Goal: Task Accomplishment & Management: Manage account settings

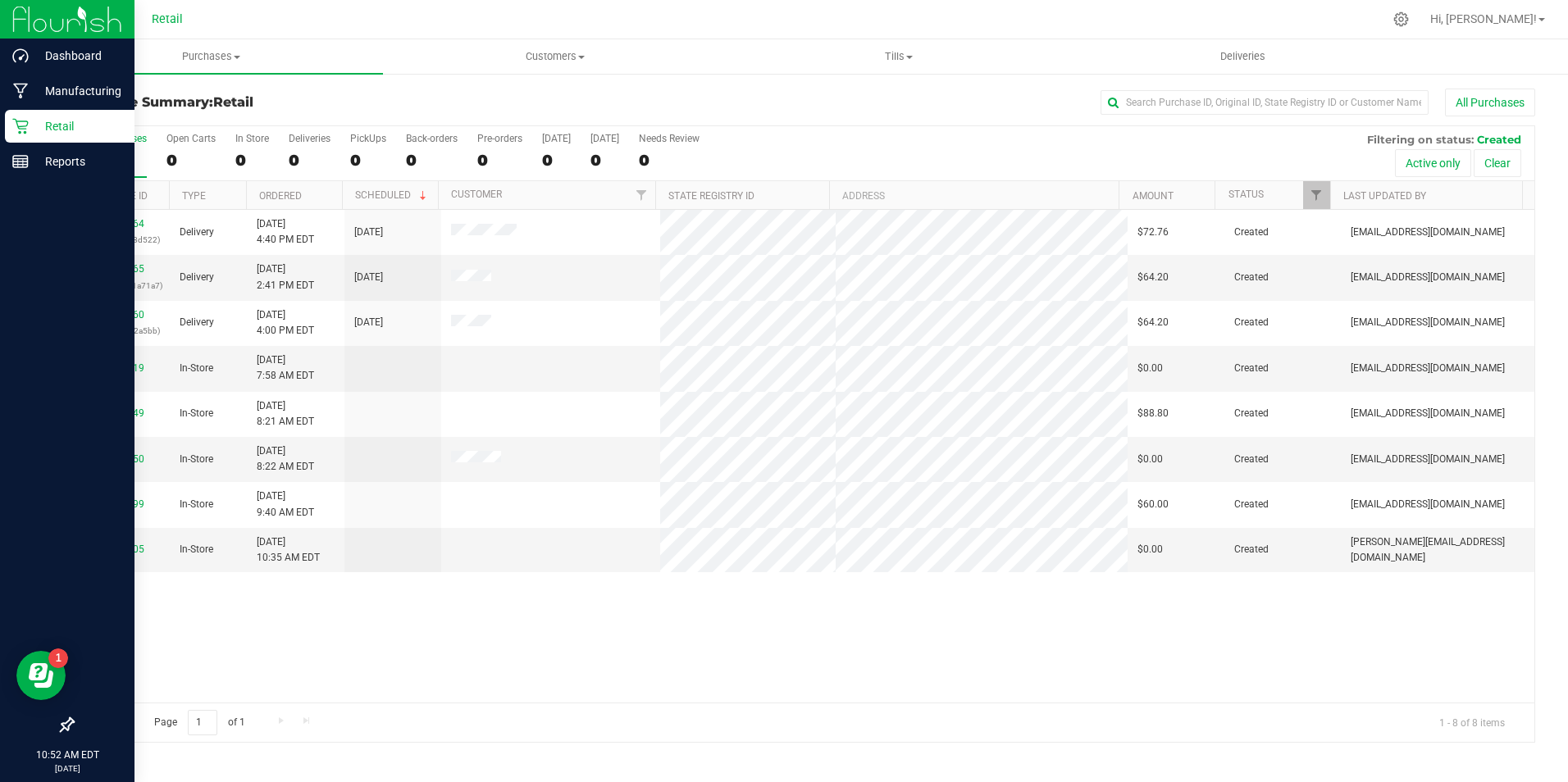
click at [44, 124] on p "Retail" at bounding box center [77, 126] width 98 height 20
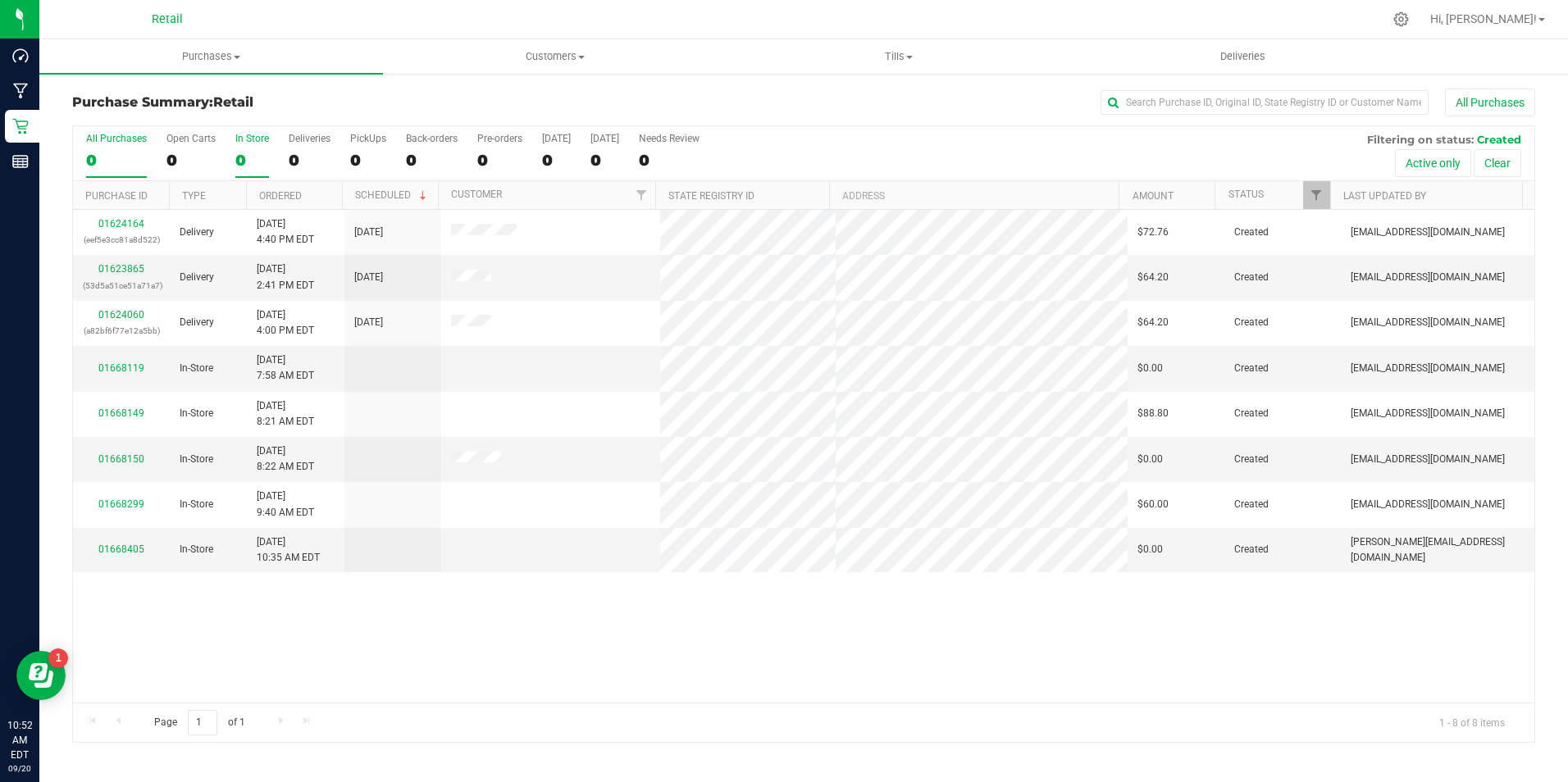
click at [240, 162] on div "0" at bounding box center [252, 161] width 34 height 19
click at [0, 0] on input "In Store 0" at bounding box center [0, 0] width 0 height 0
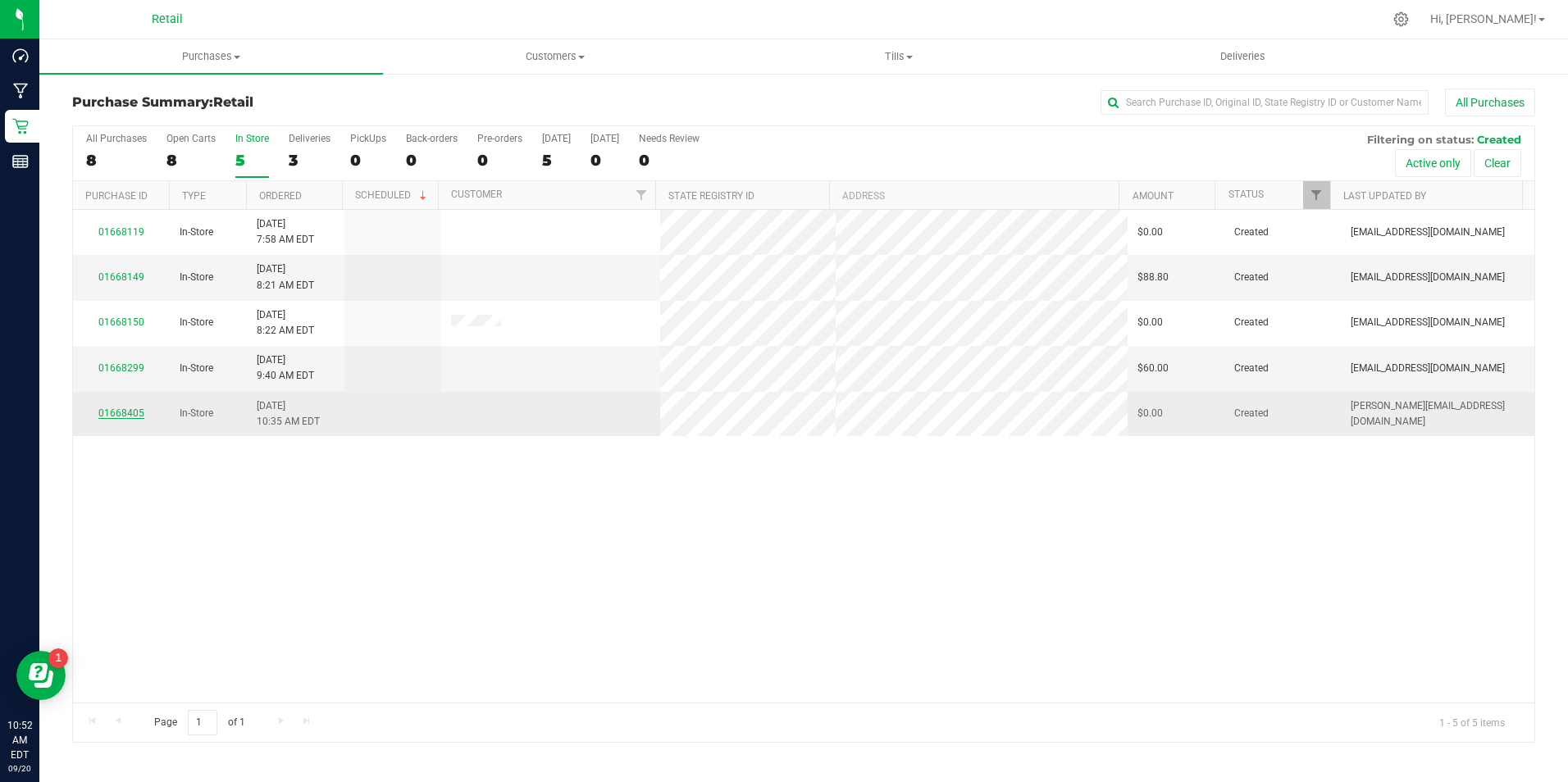
click at [115, 408] on link "01668405" at bounding box center [121, 413] width 46 height 11
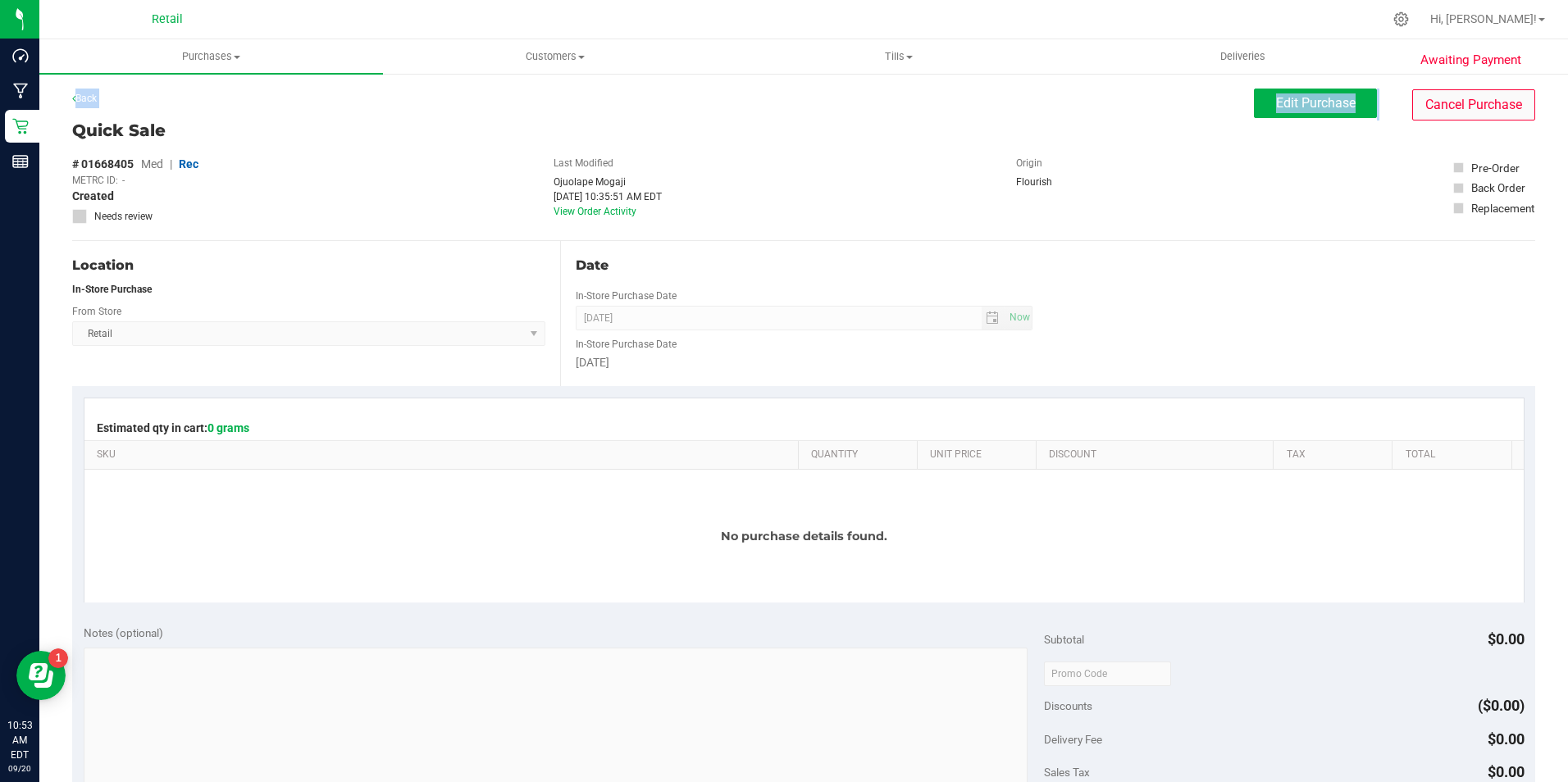
click at [1500, 112] on div "Awaiting Payment Back Edit Purchase Cancel Purchase Quick Sale # 01668405 Med |…" at bounding box center [803, 698] width 1529 height 1252
drag, startPoint x: 1500, startPoint y: 112, endPoint x: 885, endPoint y: 104, distance: 615.1
click at [1495, 103] on button "Cancel Purchase" at bounding box center [1474, 105] width 123 height 31
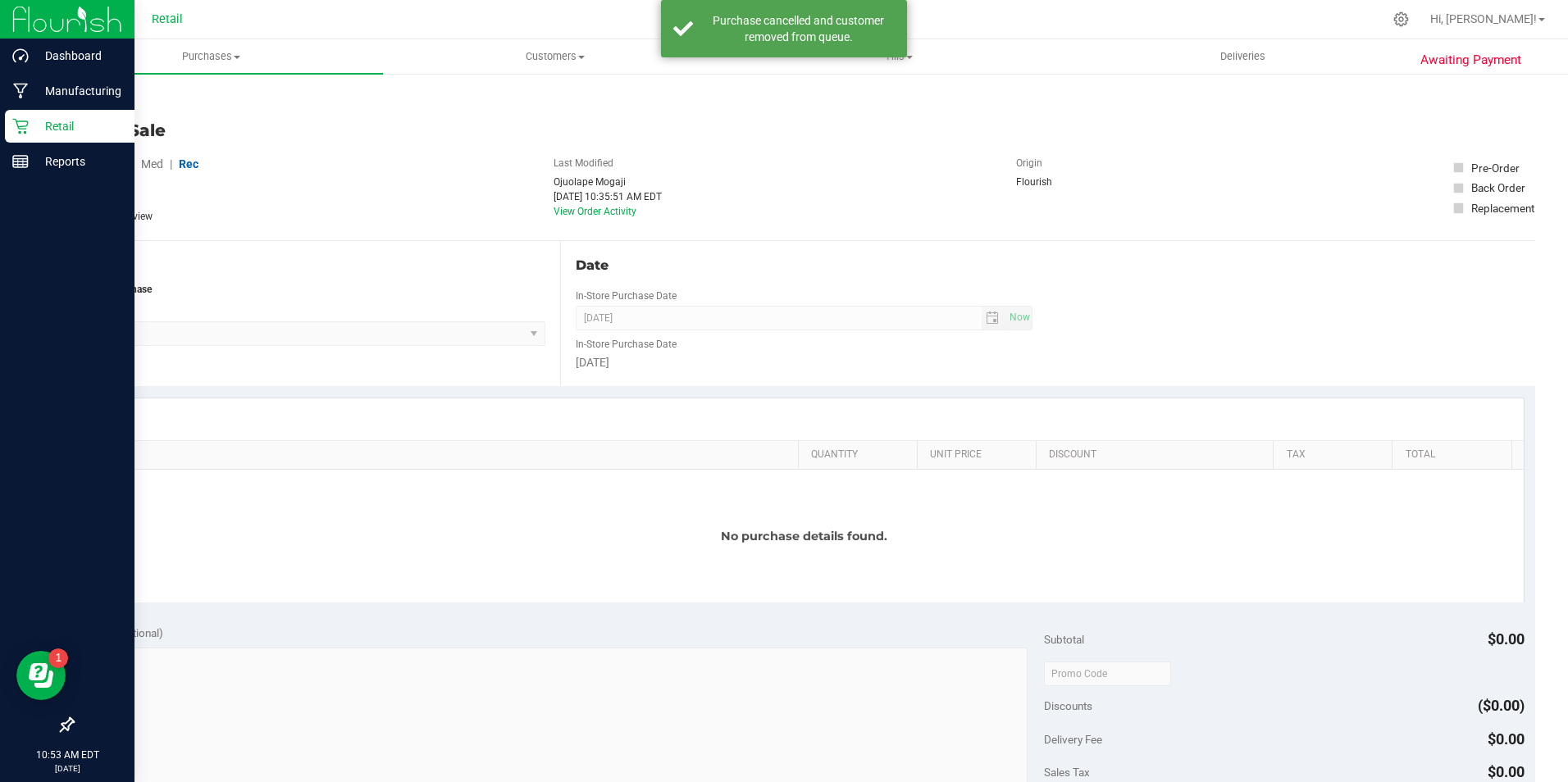
click at [20, 123] on icon at bounding box center [20, 126] width 17 height 17
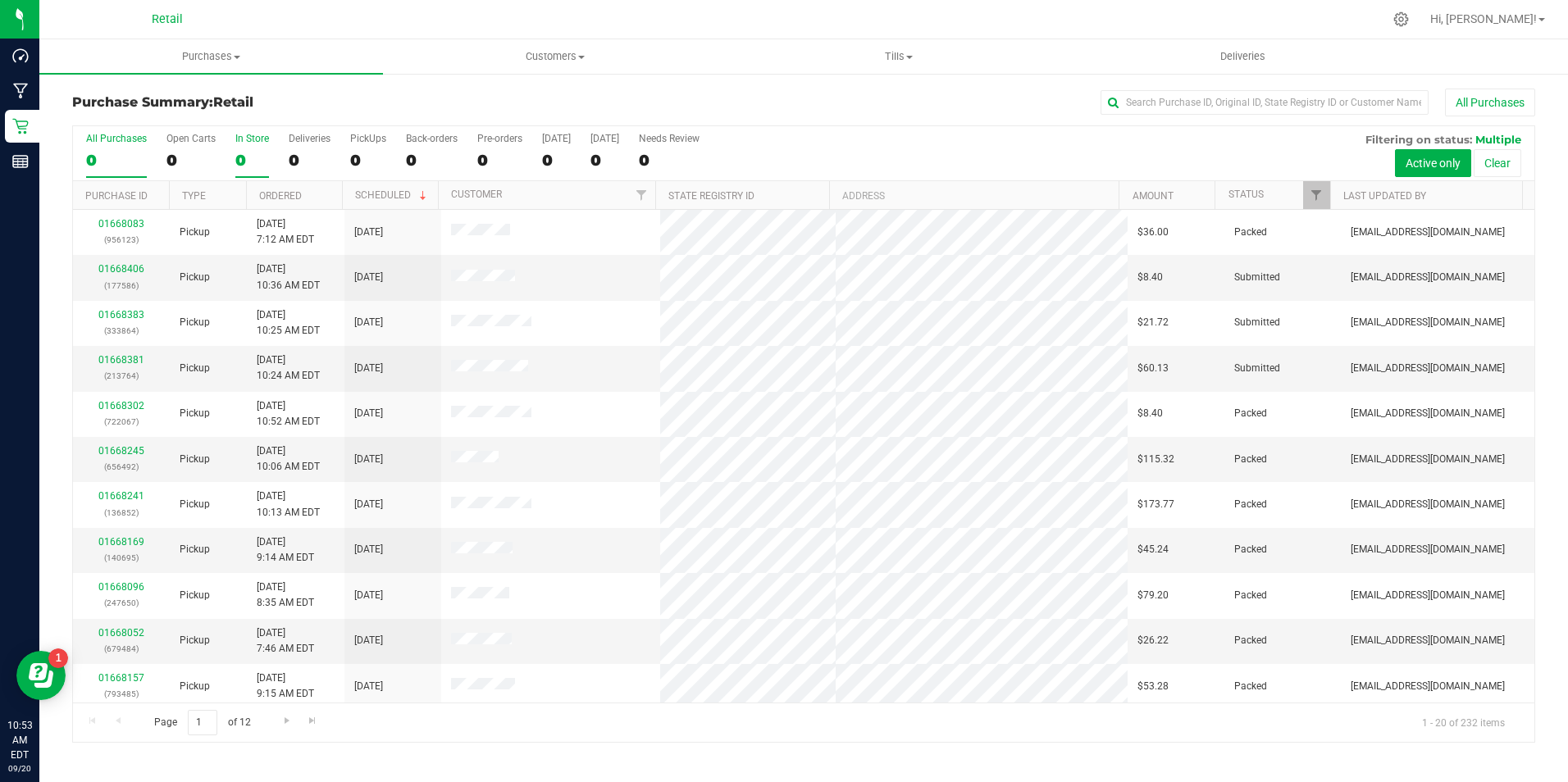
click at [247, 156] on div "0" at bounding box center [252, 161] width 34 height 19
click at [0, 0] on input "In Store 0" at bounding box center [0, 0] width 0 height 0
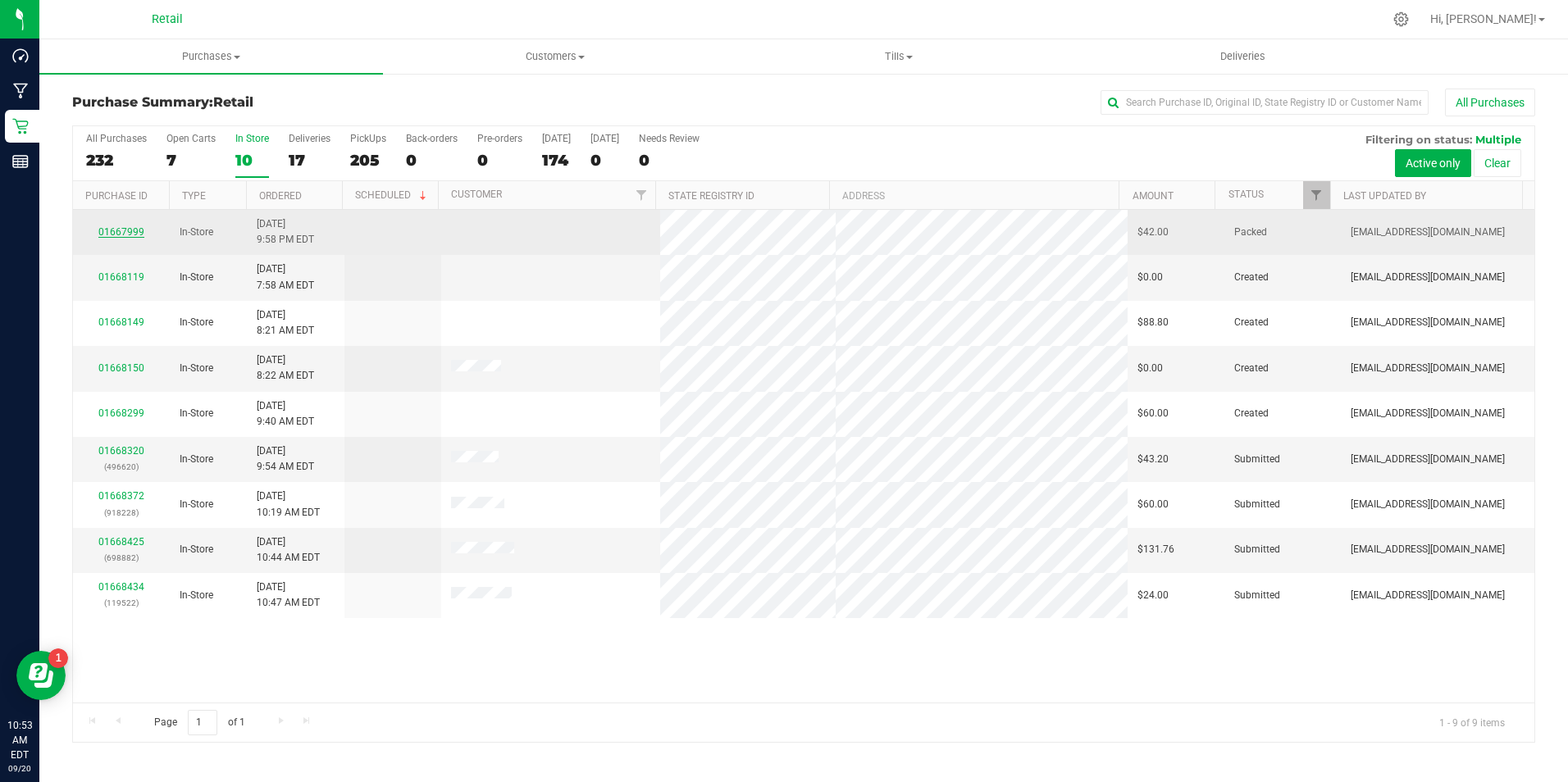
click at [131, 235] on link "01667999" at bounding box center [121, 231] width 46 height 11
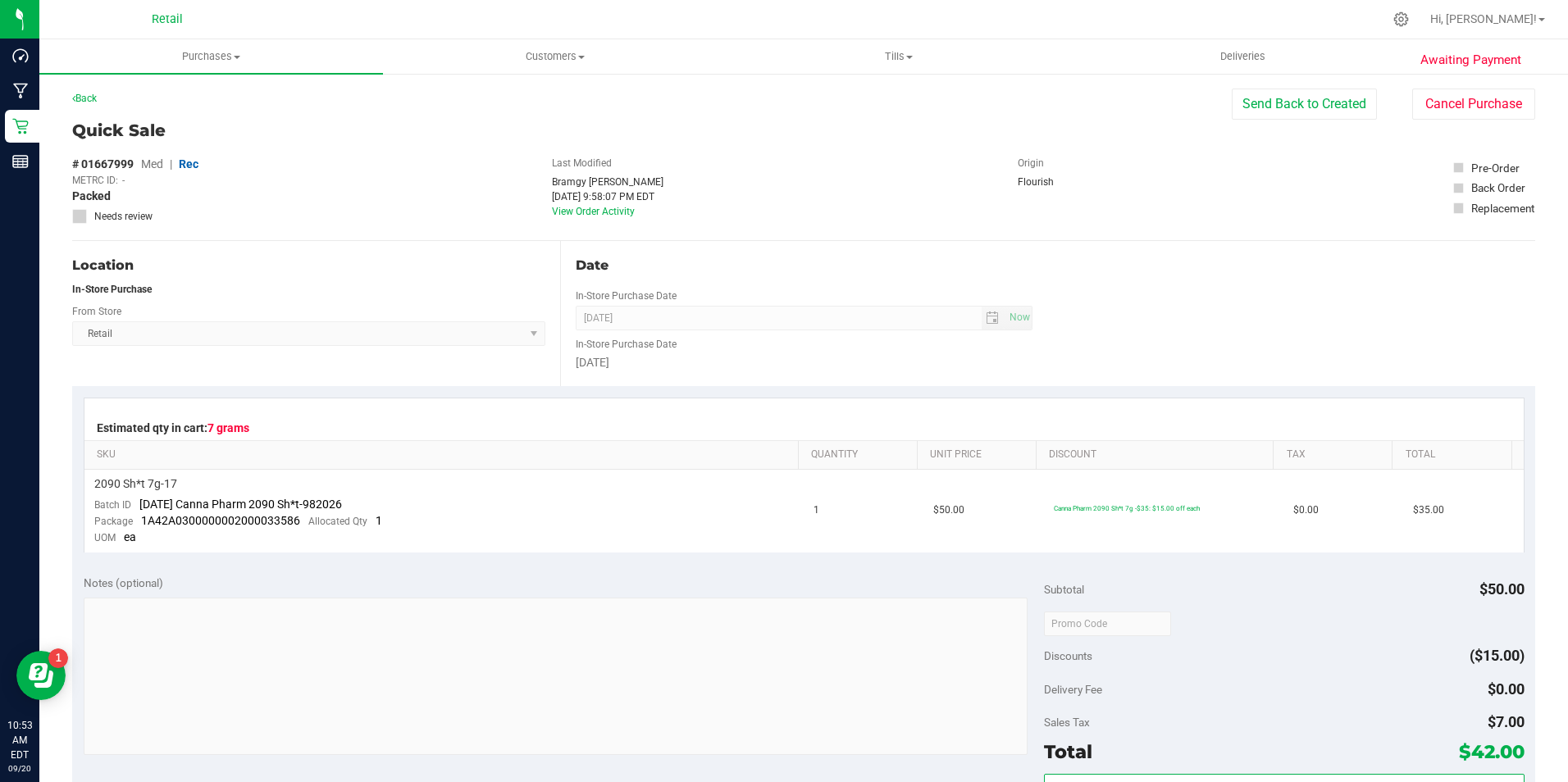
click at [1471, 120] on div "Quick Sale # 01667999 Med | Rec METRC ID: - Packed Needs review Last Modified B…" at bounding box center [804, 180] width 1464 height 123
click at [1477, 106] on button "Cancel Purchase" at bounding box center [1474, 104] width 123 height 31
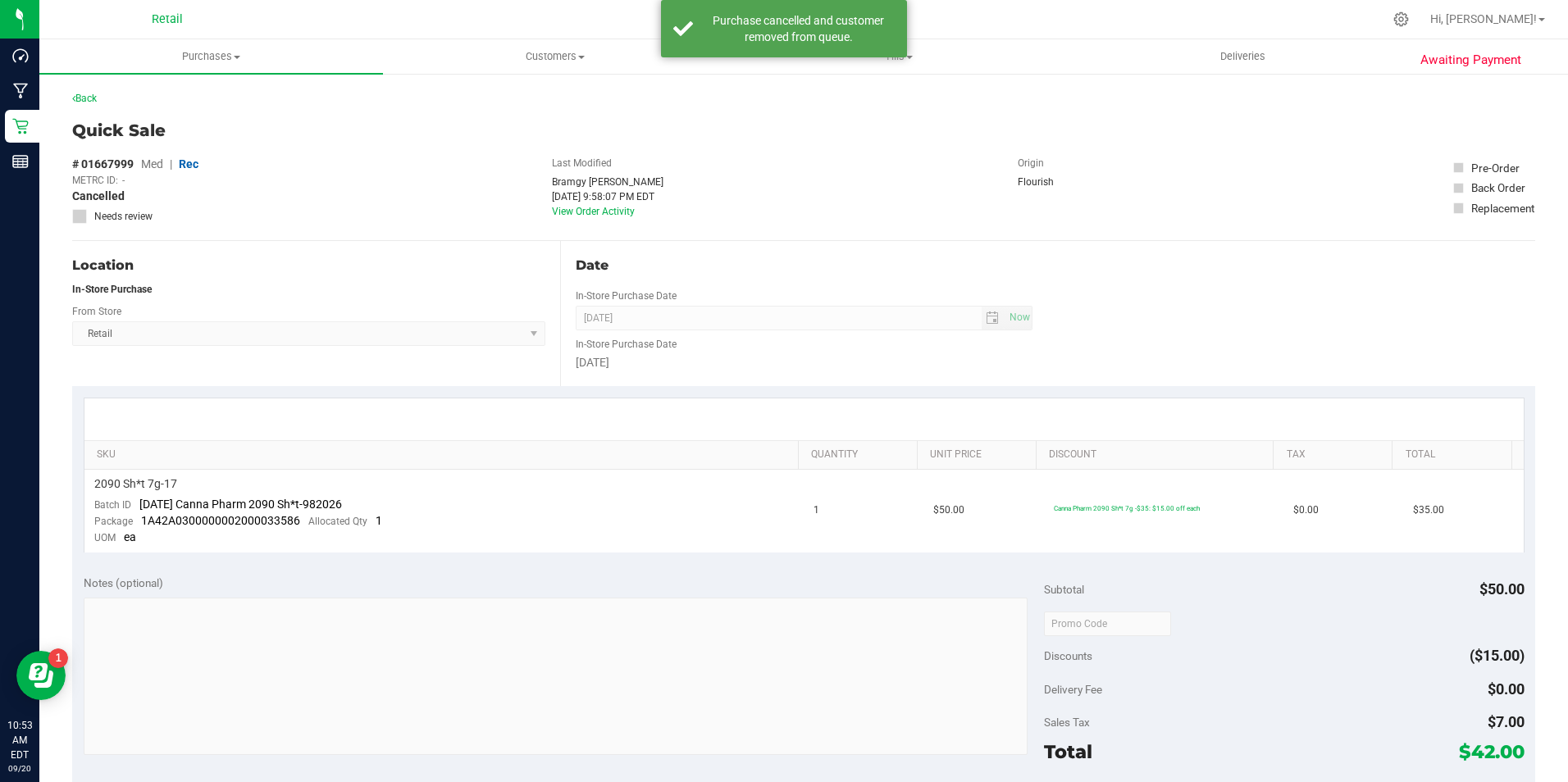
click at [68, 93] on div "Awaiting Payment Back Quick Sale # 01667999 Med | Rec METRC ID: - Cancelled Nee…" at bounding box center [803, 673] width 1529 height 1202
click at [82, 91] on div "Back" at bounding box center [84, 98] width 24 height 20
click at [90, 96] on link "Back" at bounding box center [84, 98] width 24 height 11
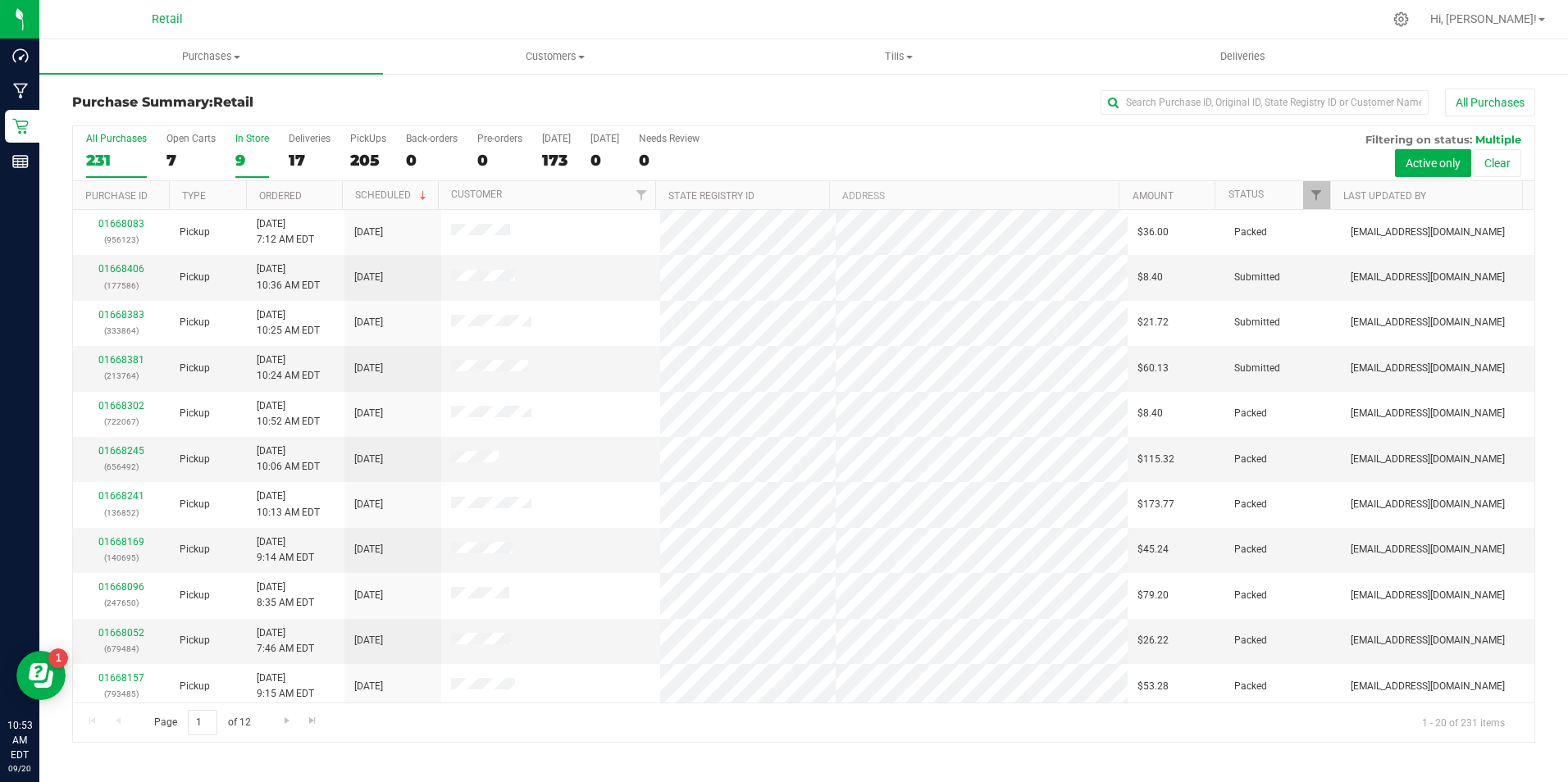
click at [240, 168] on div "9" at bounding box center [252, 161] width 34 height 19
click at [0, 0] on input "In Store 9" at bounding box center [0, 0] width 0 height 0
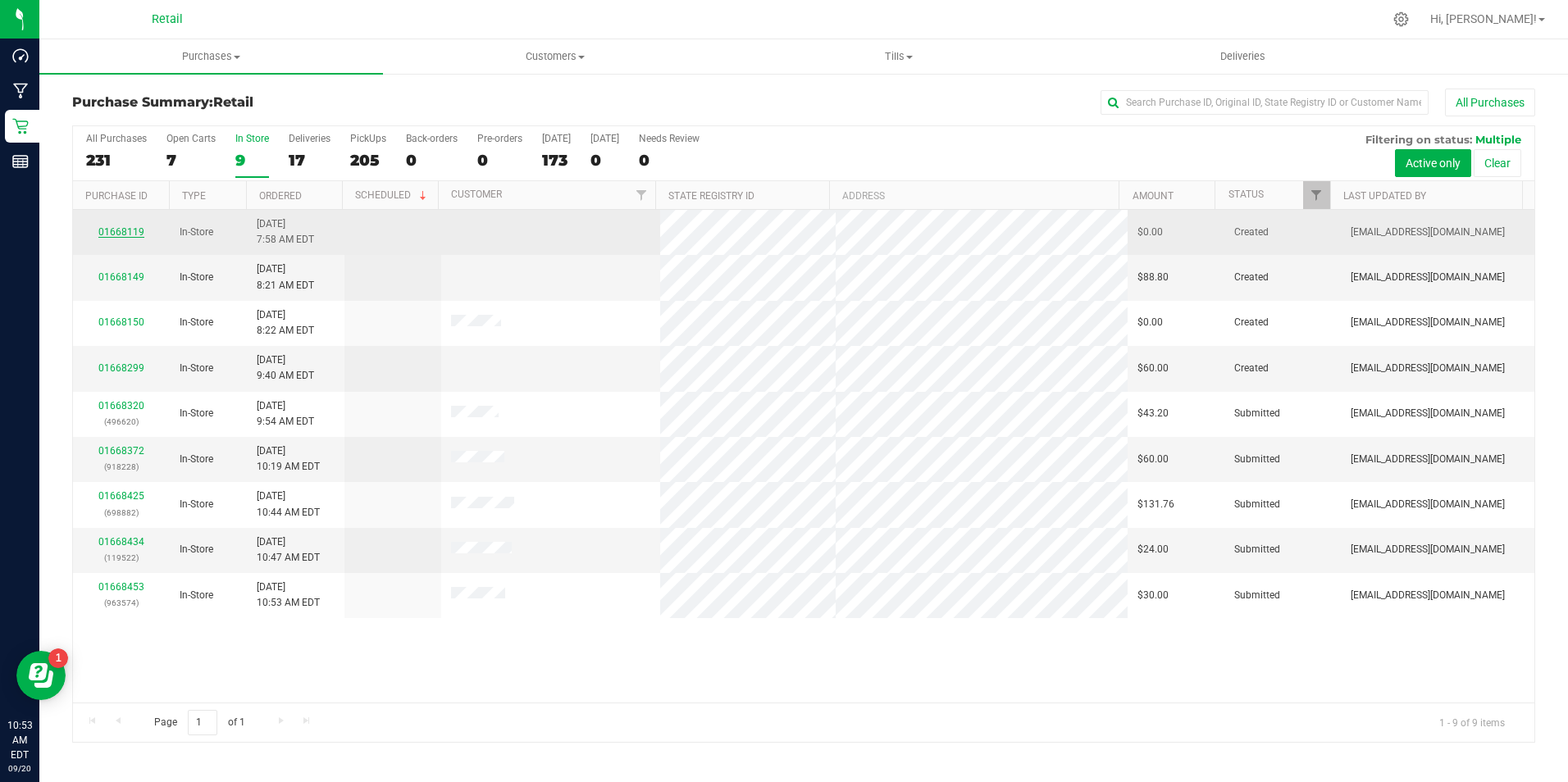
click at [121, 229] on link "01668119" at bounding box center [121, 231] width 46 height 11
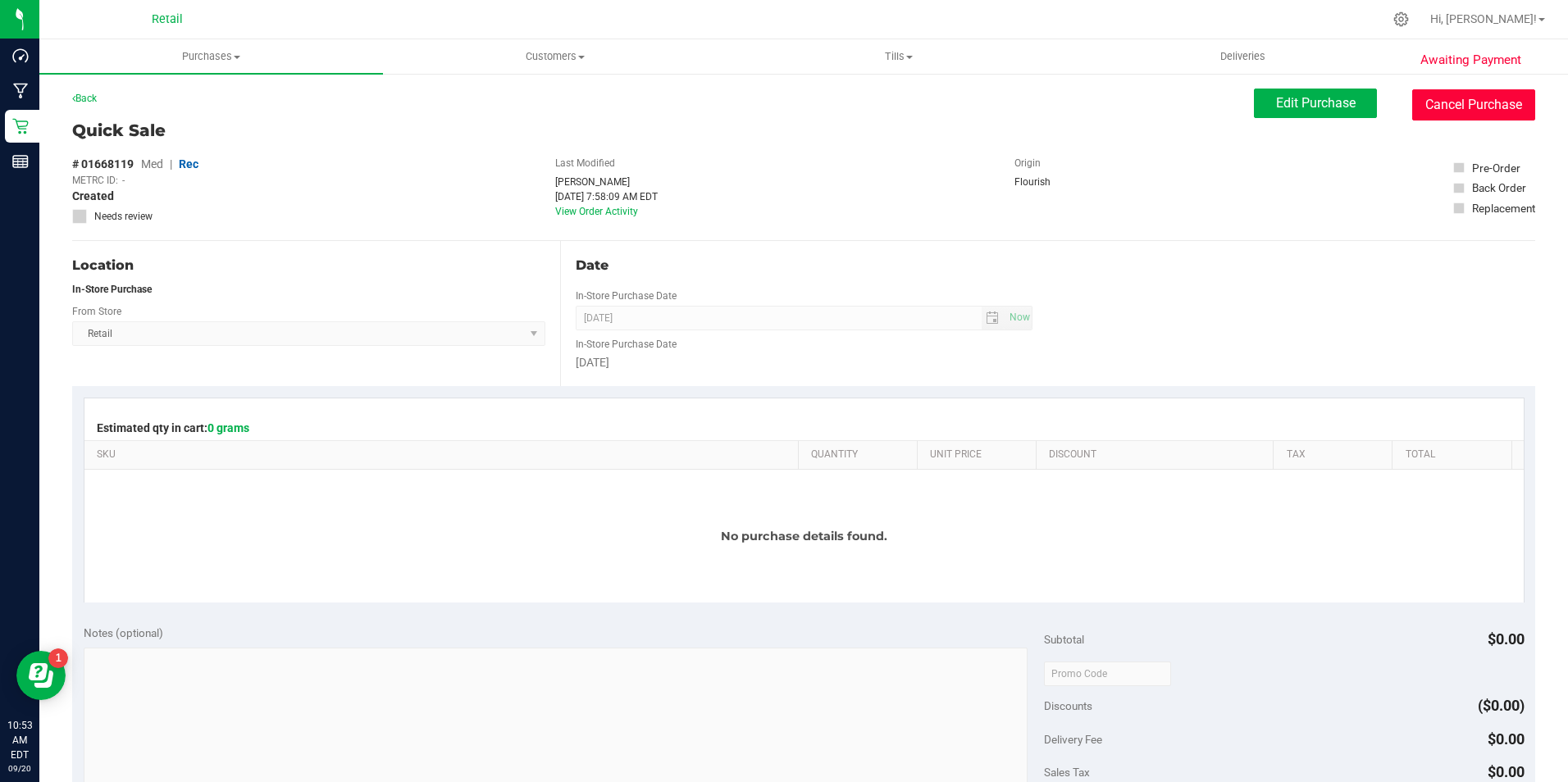
click at [1446, 101] on button "Cancel Purchase" at bounding box center [1474, 105] width 123 height 31
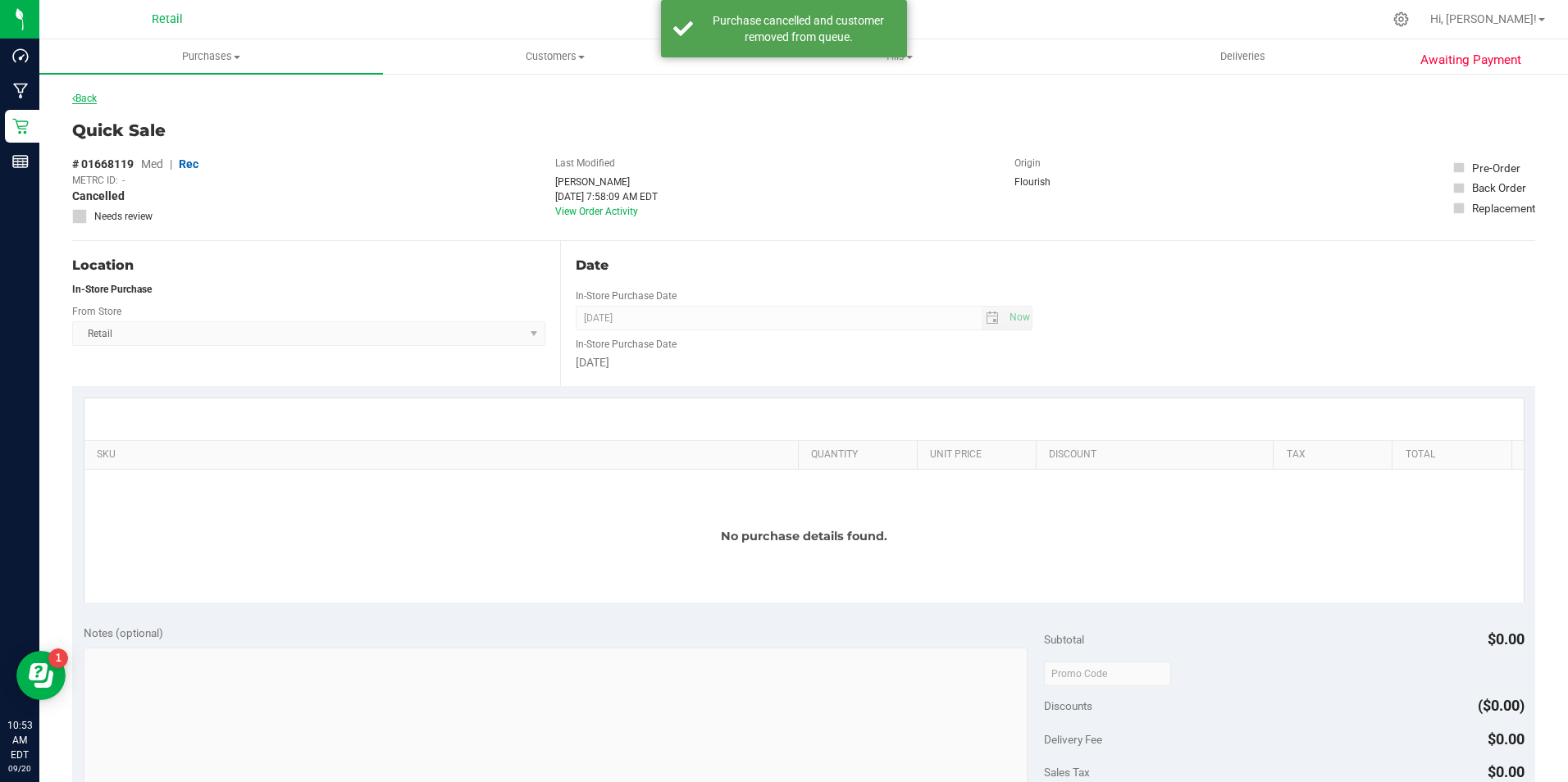
click at [82, 95] on link "Back" at bounding box center [84, 98] width 24 height 11
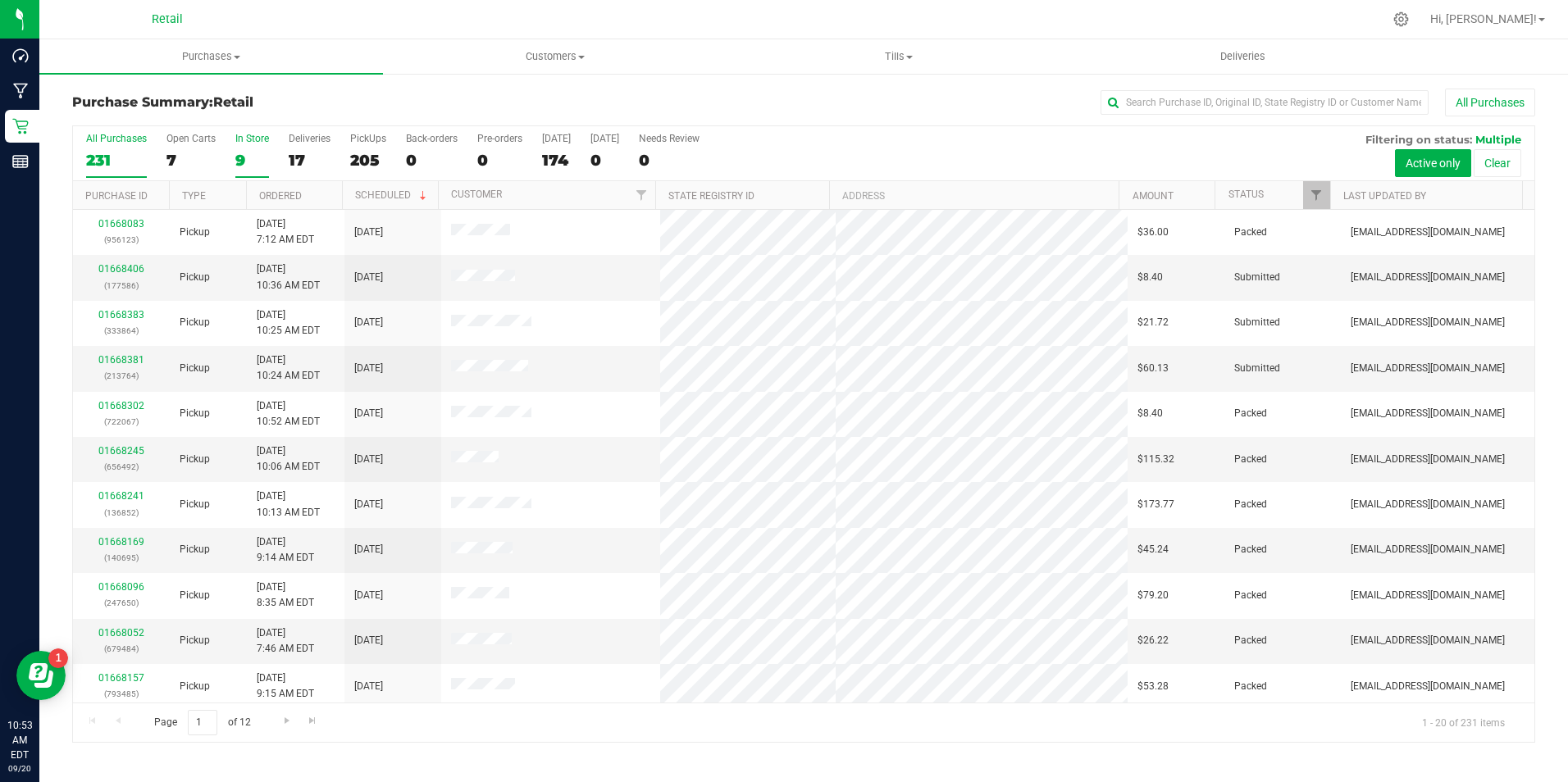
click at [257, 159] on div "9" at bounding box center [252, 161] width 34 height 19
click at [0, 0] on input "In Store 9" at bounding box center [0, 0] width 0 height 0
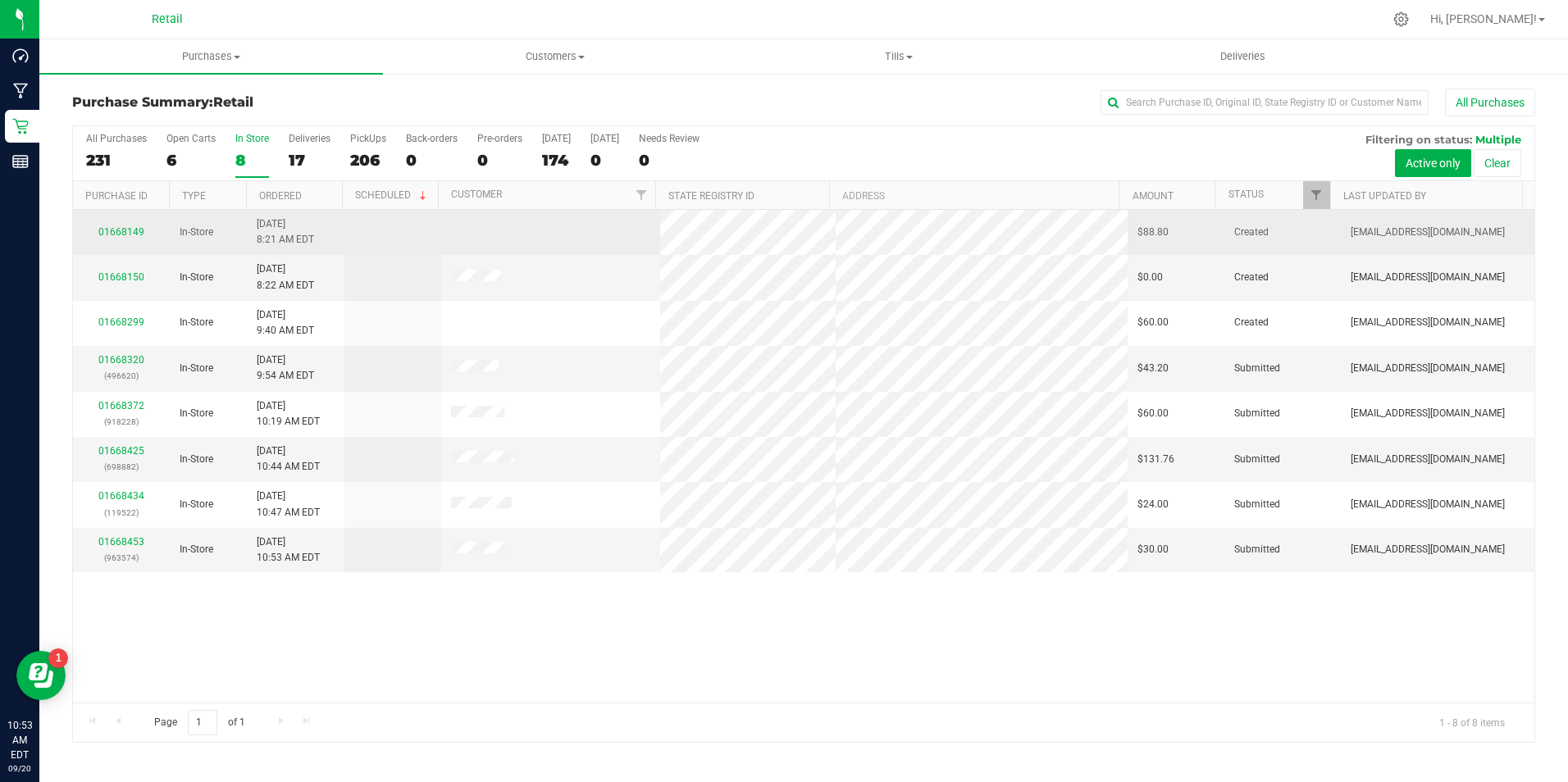
click at [128, 225] on div "01668149" at bounding box center [121, 233] width 77 height 16
click at [128, 227] on link "01668149" at bounding box center [121, 231] width 46 height 11
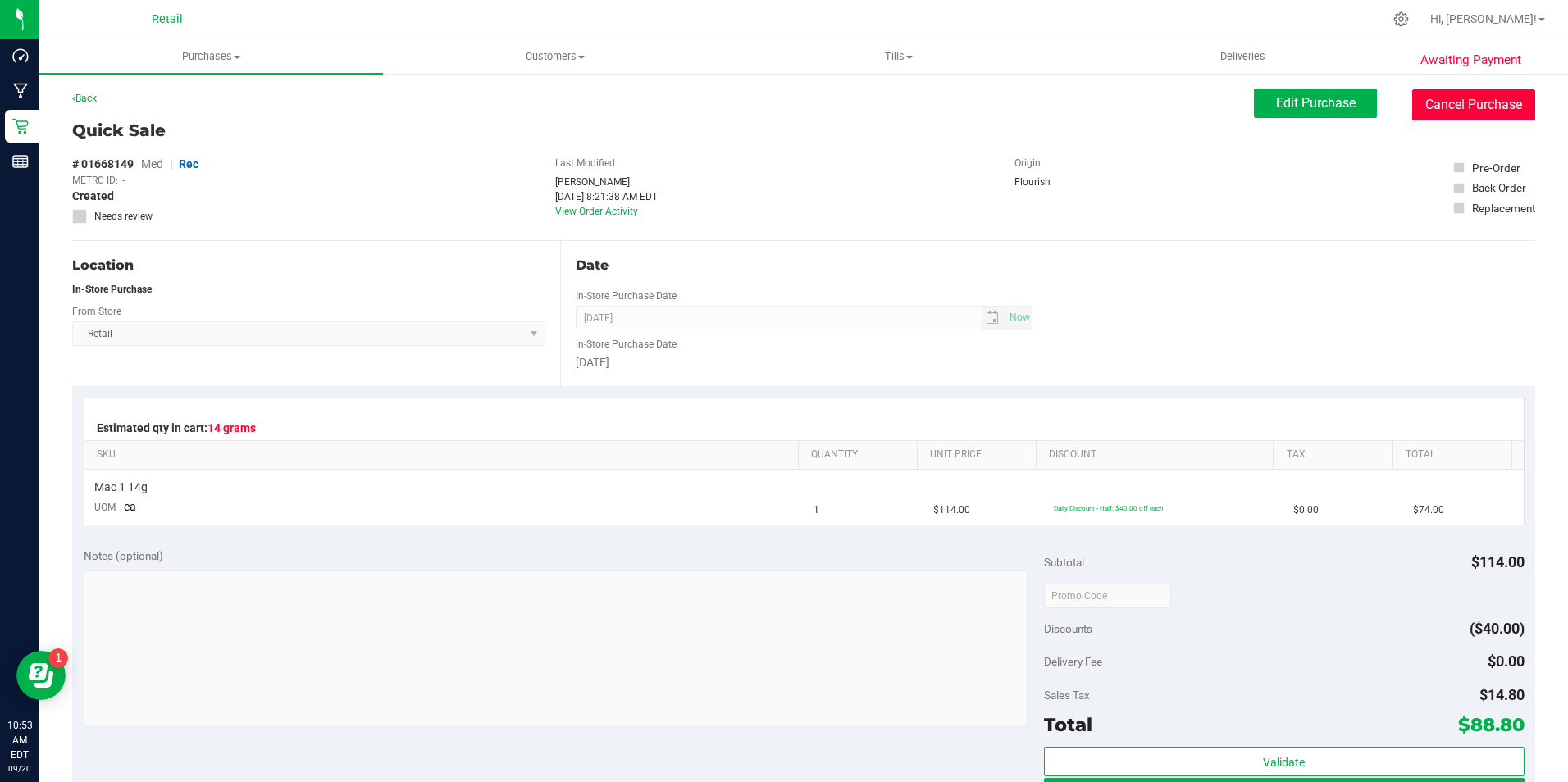
click at [1463, 112] on button "Cancel Purchase" at bounding box center [1474, 105] width 123 height 31
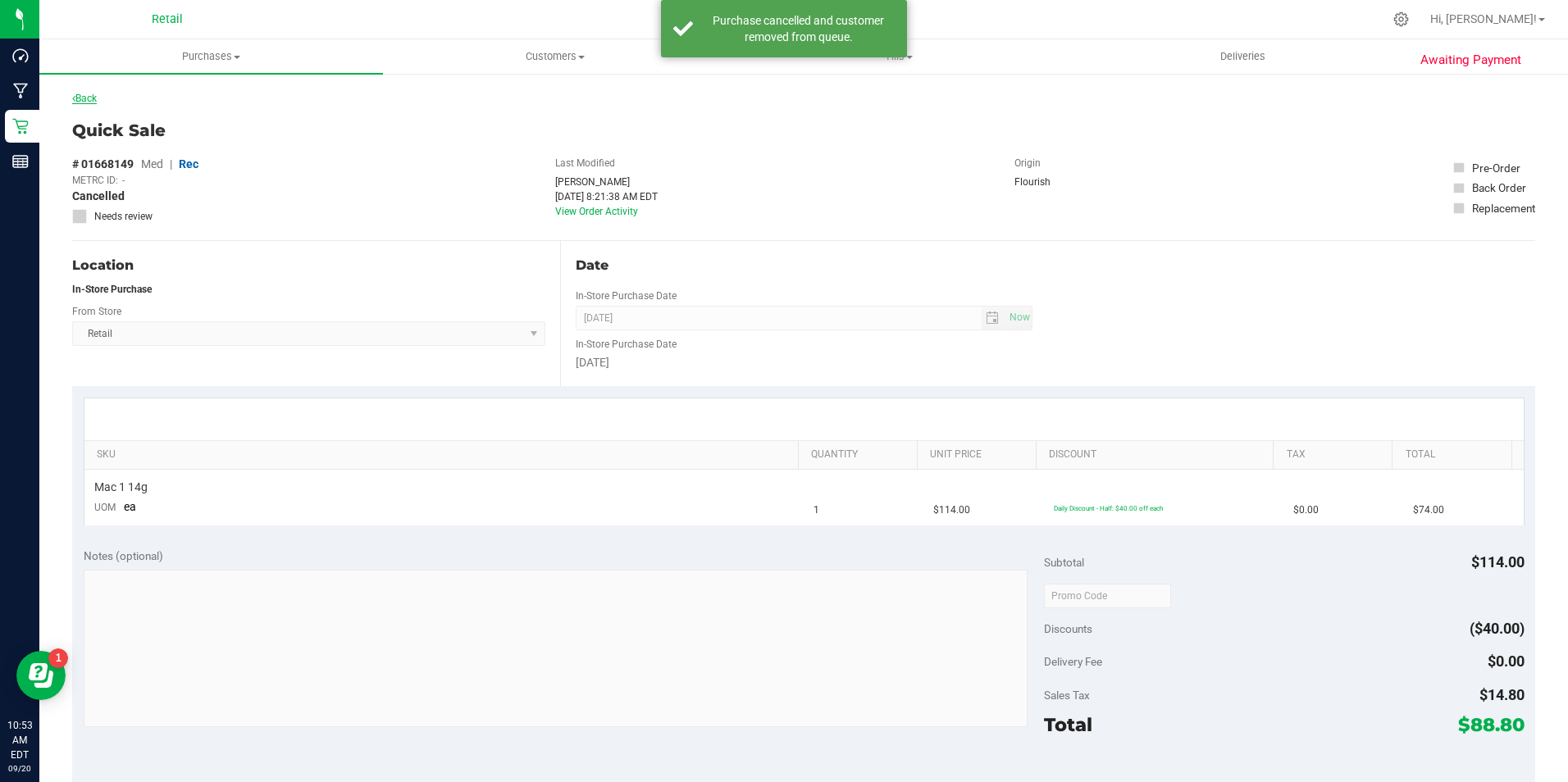
click at [96, 101] on link "Back" at bounding box center [84, 98] width 24 height 11
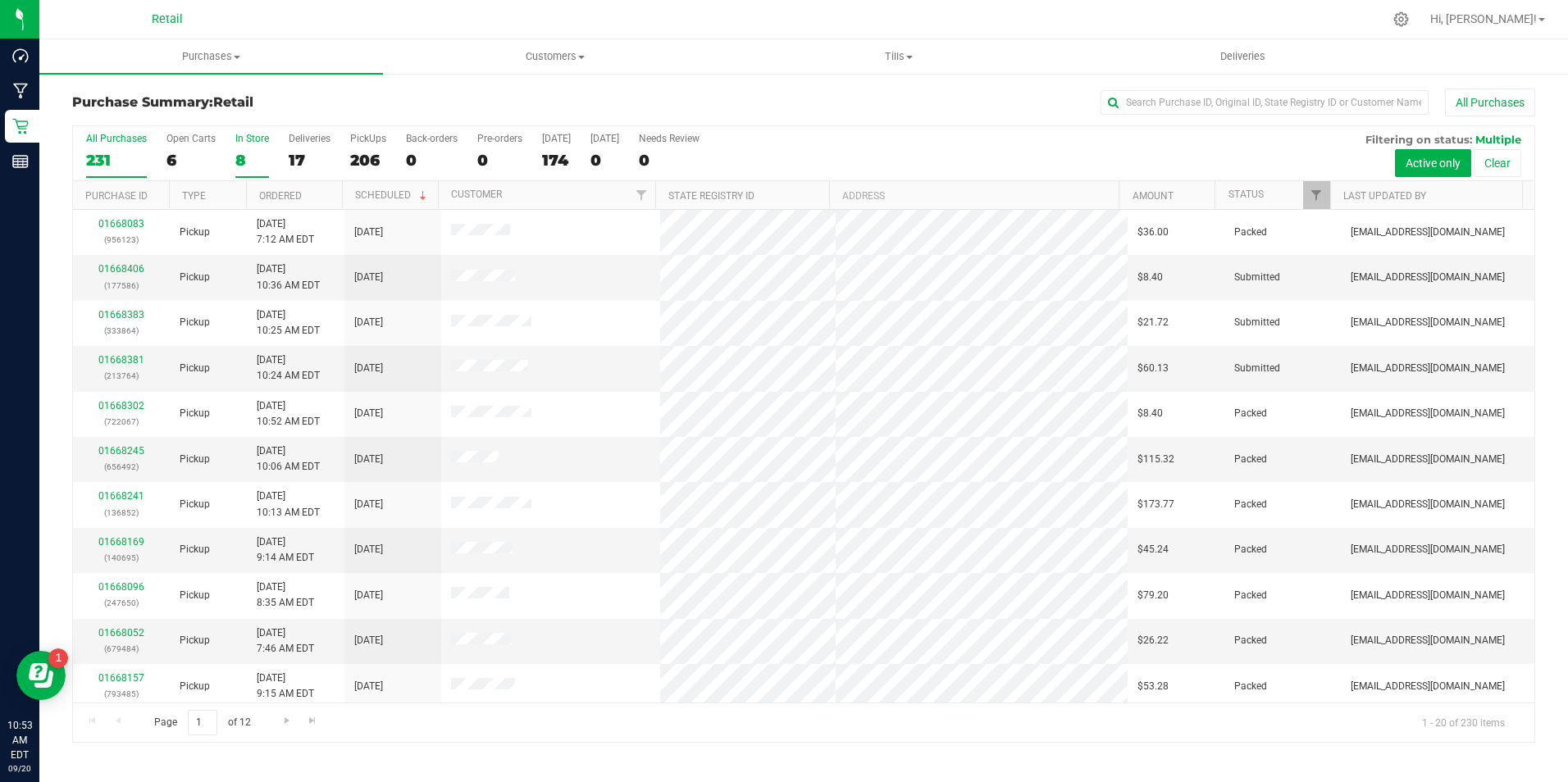
click at [238, 159] on div "8" at bounding box center [252, 161] width 34 height 19
click at [0, 0] on input "In Store 8" at bounding box center [0, 0] width 0 height 0
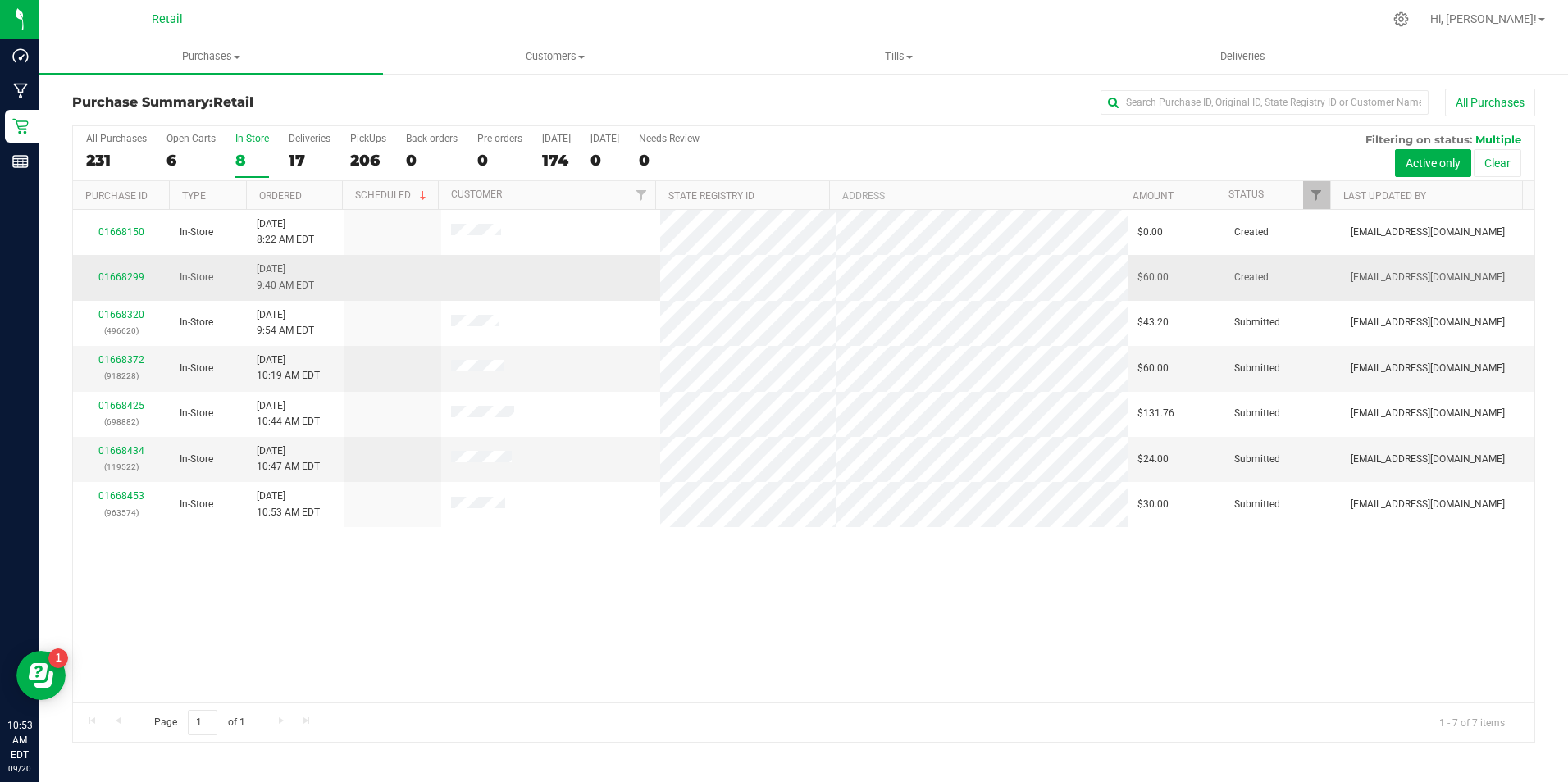
click at [134, 269] on td "01668299" at bounding box center [121, 277] width 96 height 45
click at [130, 275] on link "01668299" at bounding box center [121, 276] width 46 height 11
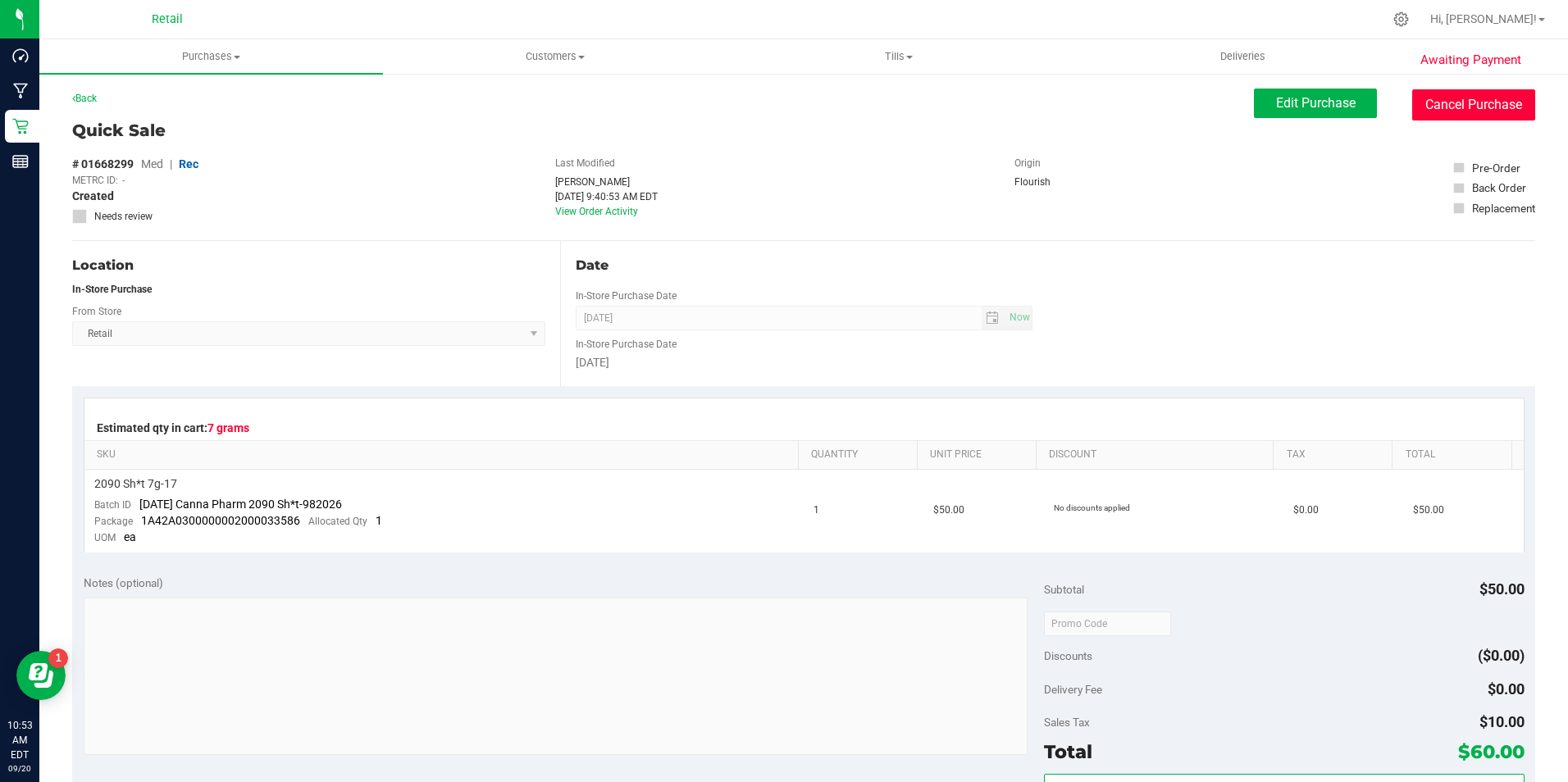
click at [1465, 109] on button "Cancel Purchase" at bounding box center [1474, 105] width 123 height 31
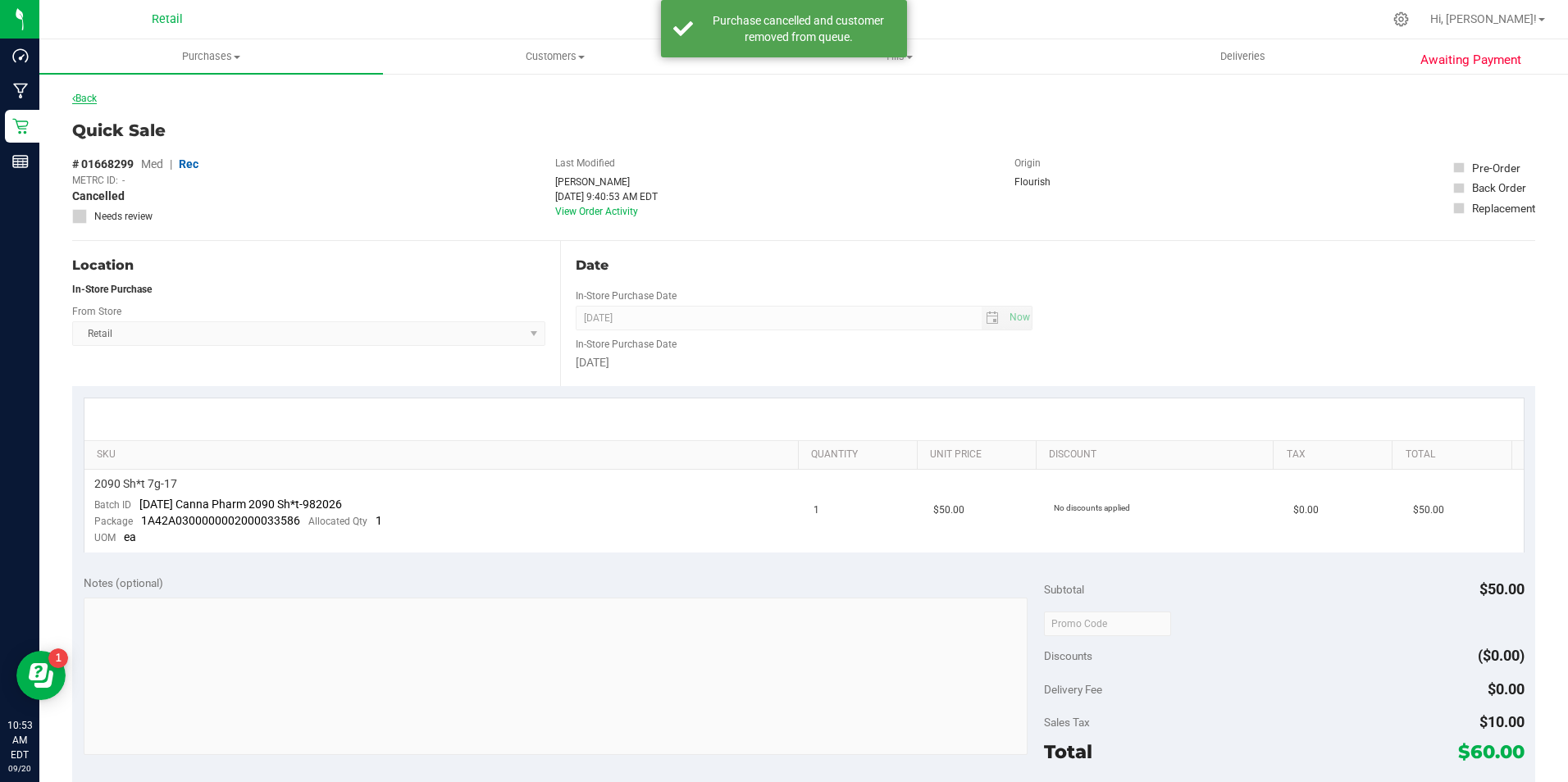
click at [76, 95] on link "Back" at bounding box center [84, 98] width 24 height 11
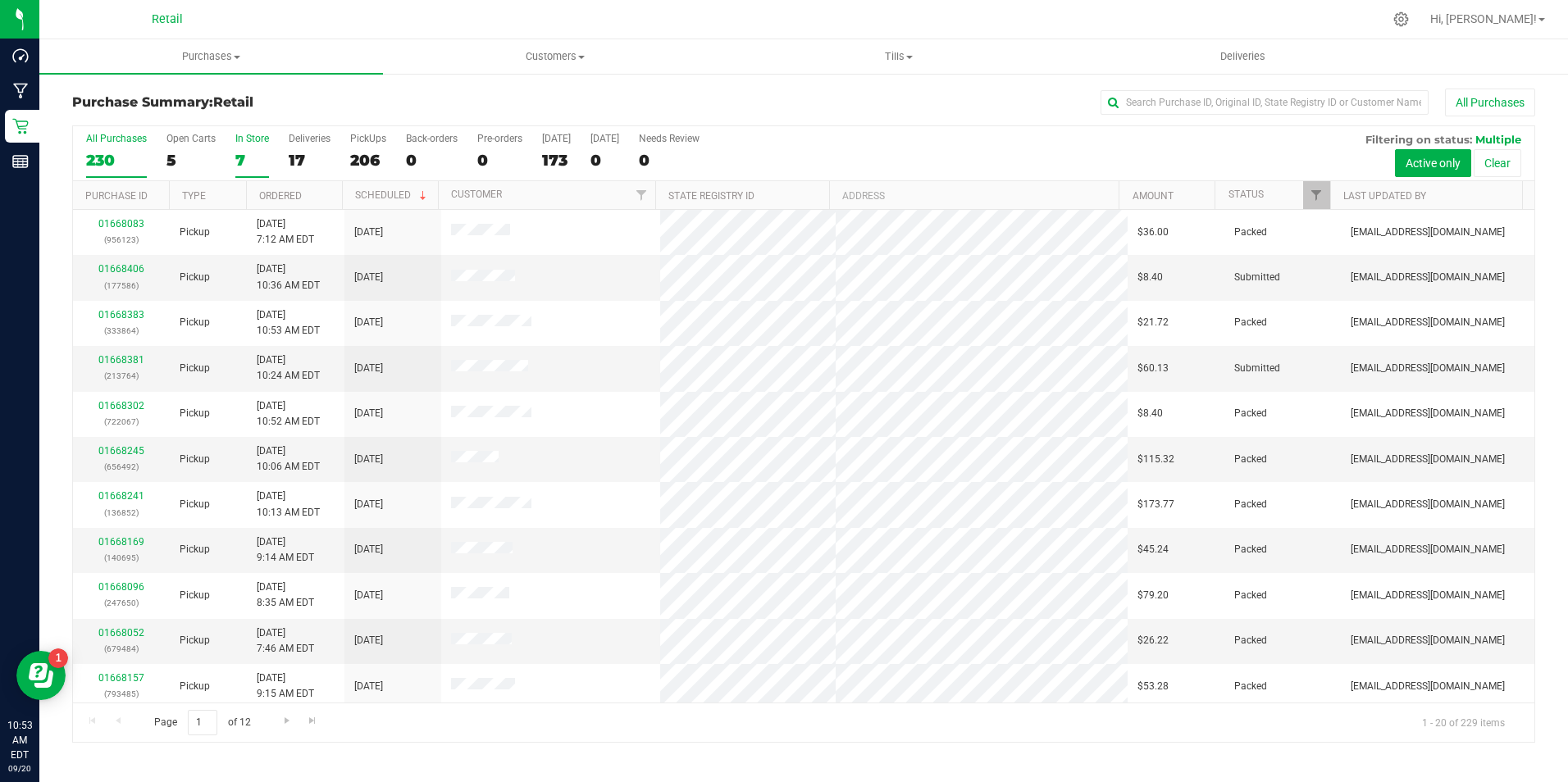
click at [258, 140] on div "In Store" at bounding box center [252, 138] width 34 height 11
click at [0, 0] on input "In Store 7" at bounding box center [0, 0] width 0 height 0
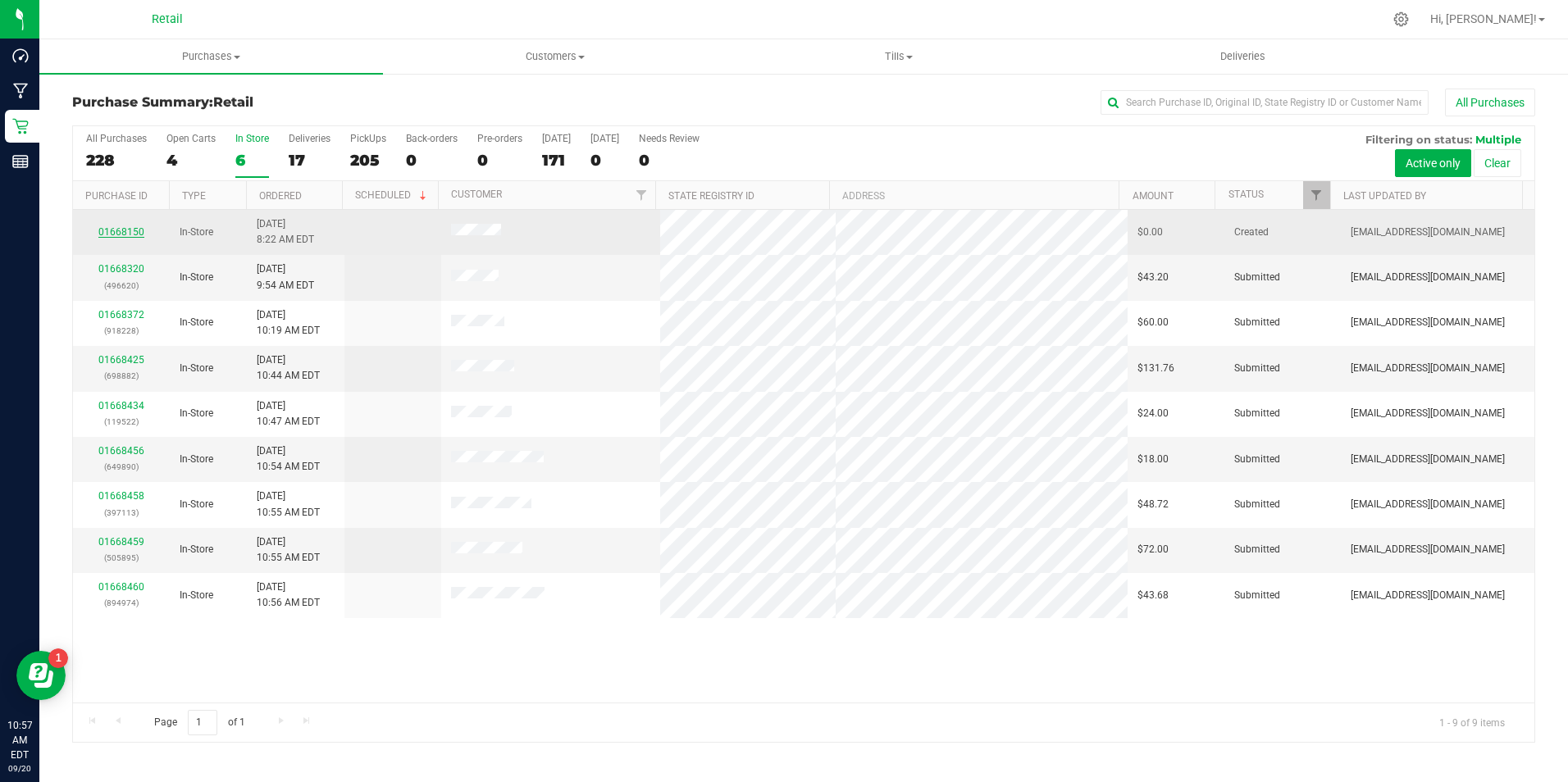
click at [138, 230] on link "01668150" at bounding box center [121, 231] width 46 height 11
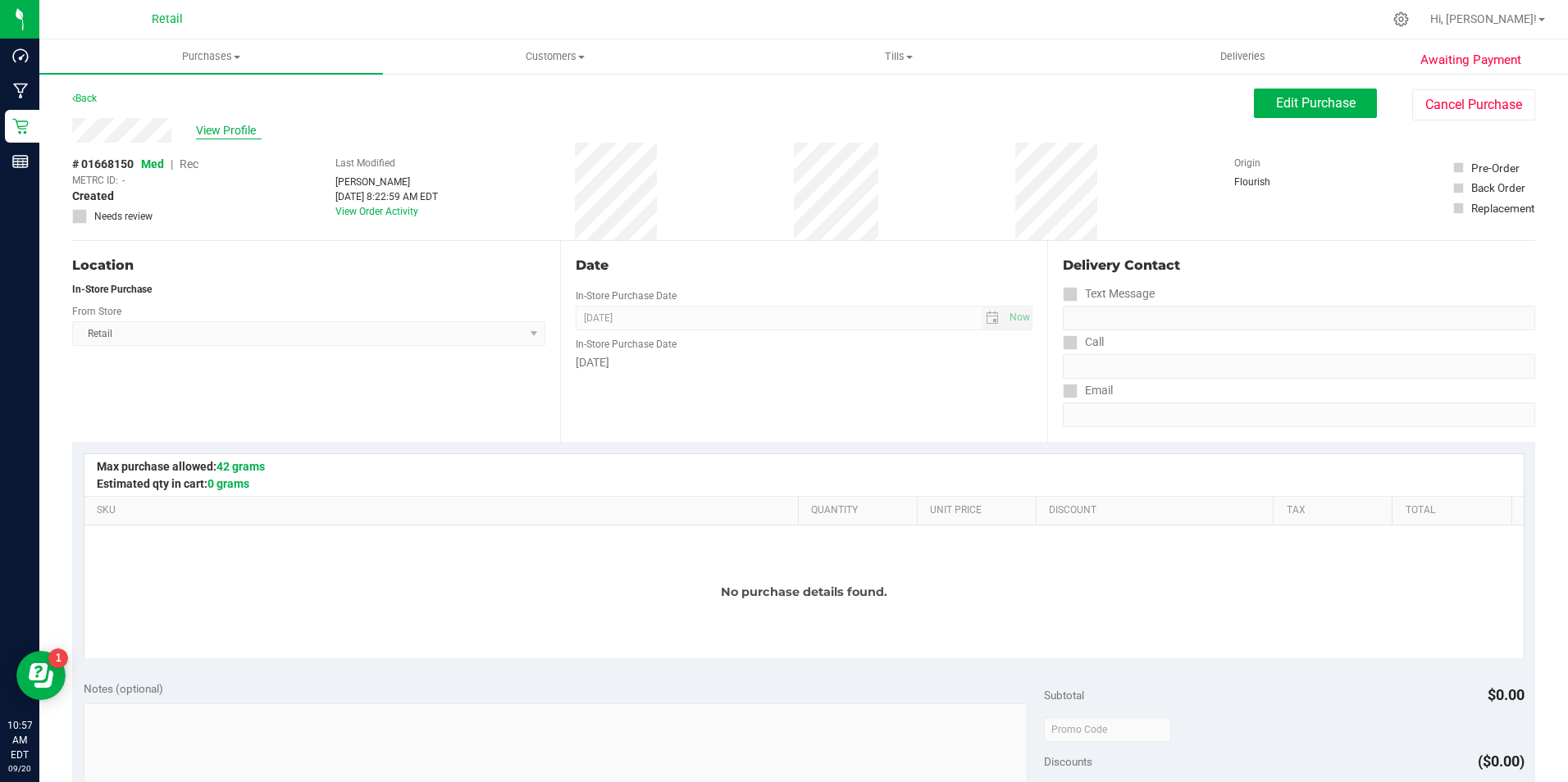
click at [250, 129] on span "View Profile" at bounding box center [229, 131] width 65 height 17
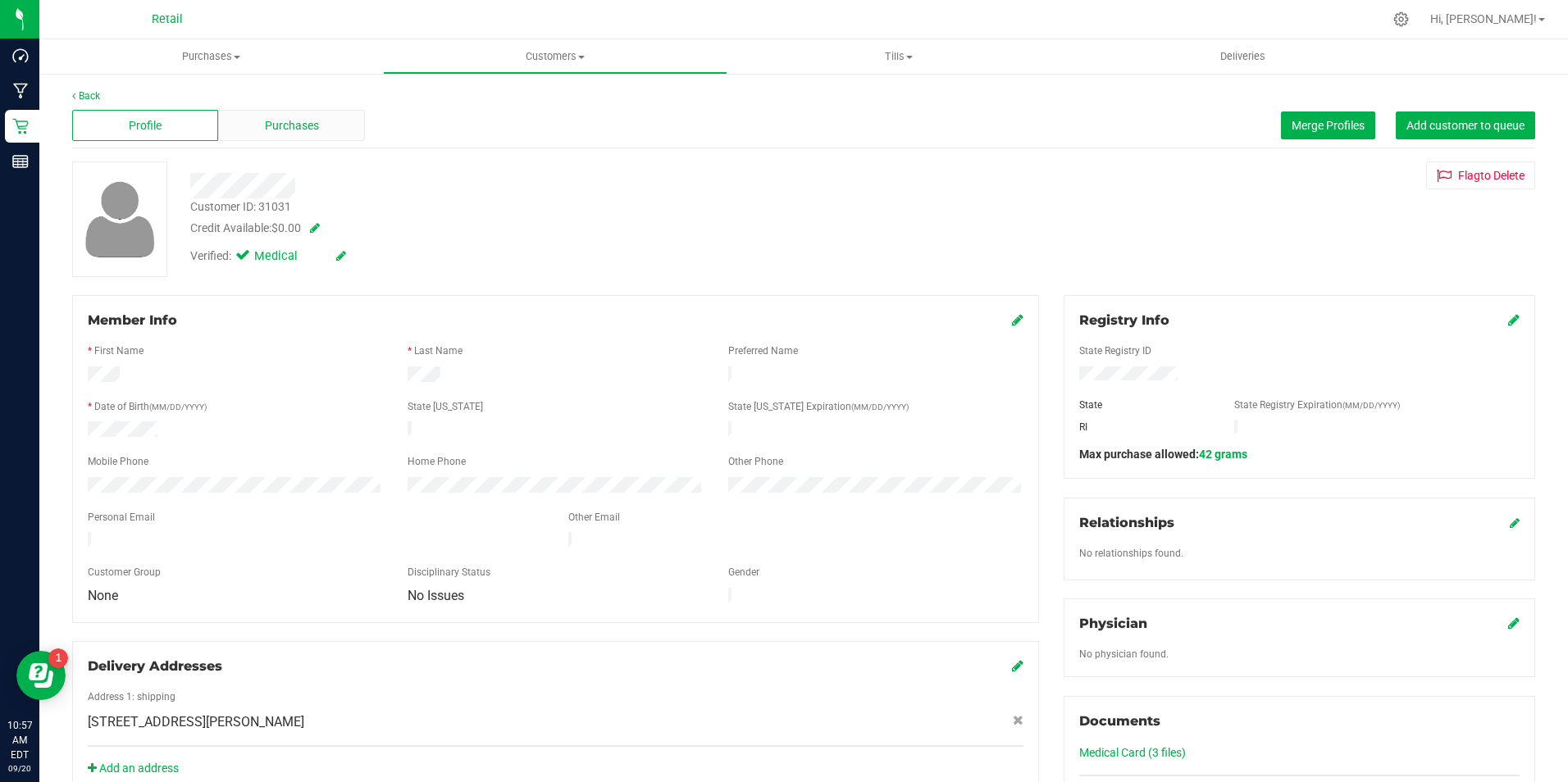
click at [317, 132] on div "Purchases" at bounding box center [291, 125] width 146 height 31
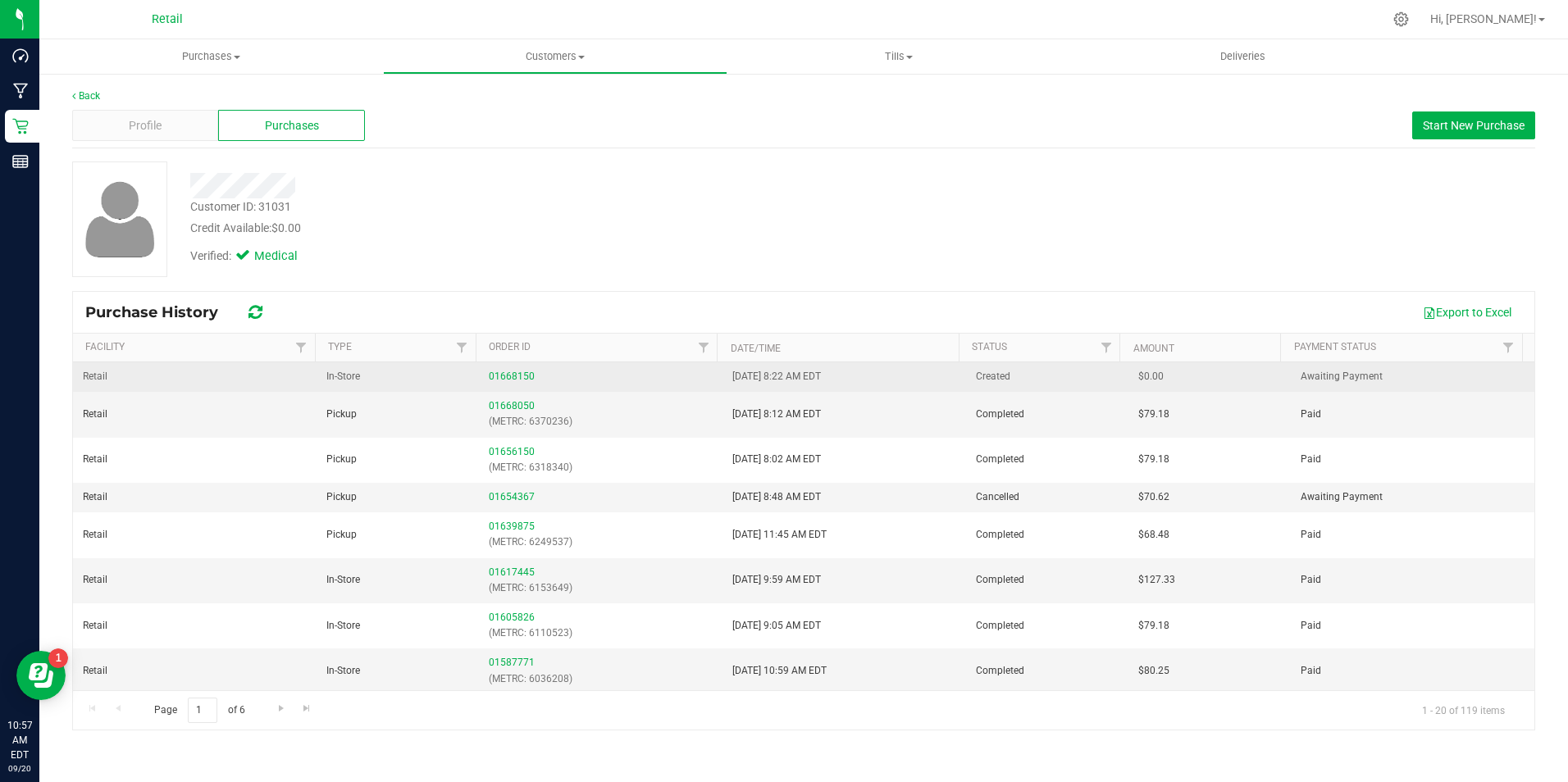
click at [509, 369] on div "01668150" at bounding box center [601, 377] width 224 height 16
click at [522, 372] on link "01668150" at bounding box center [511, 376] width 46 height 11
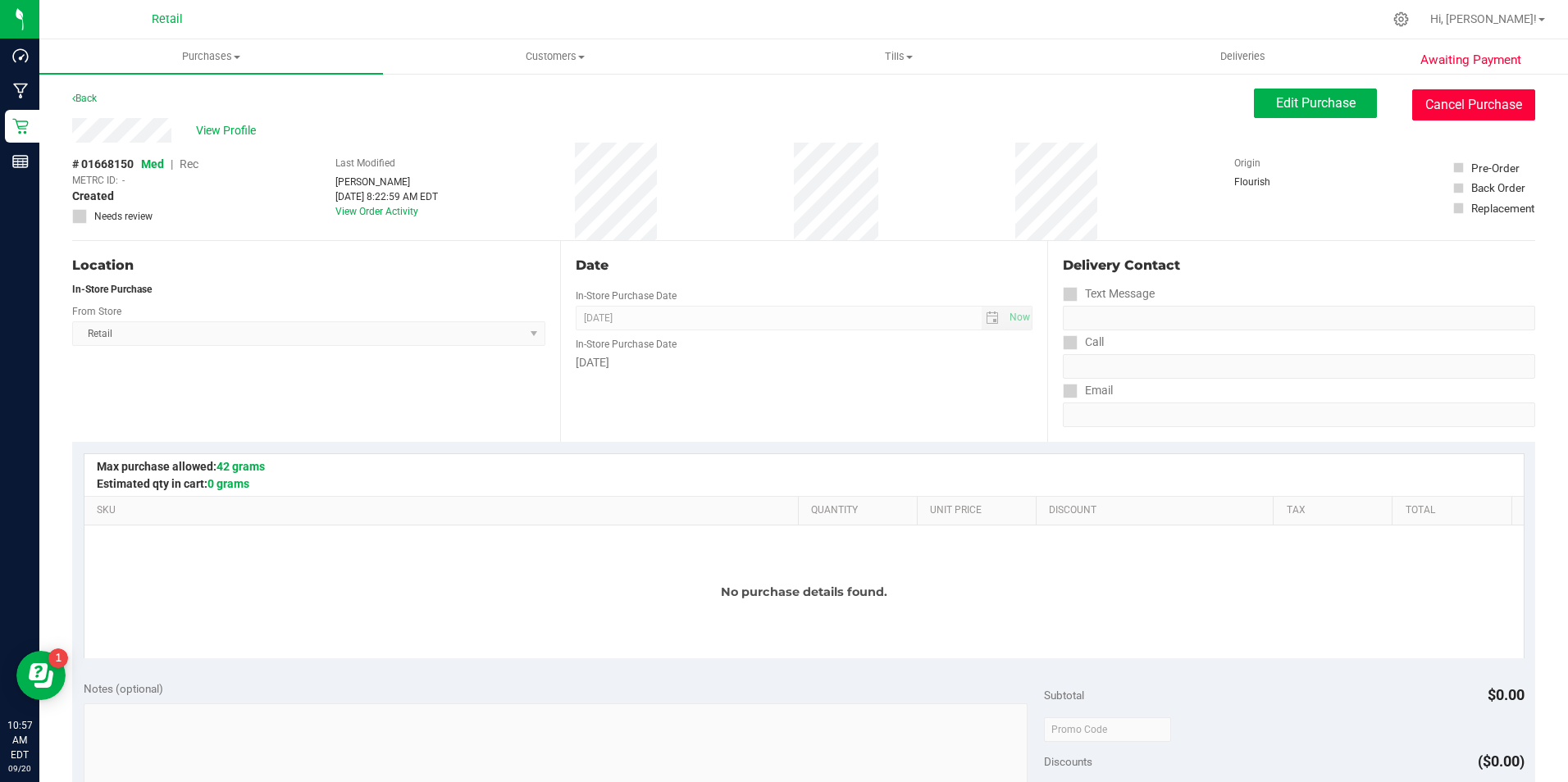
click at [1495, 103] on button "Cancel Purchase" at bounding box center [1474, 105] width 123 height 31
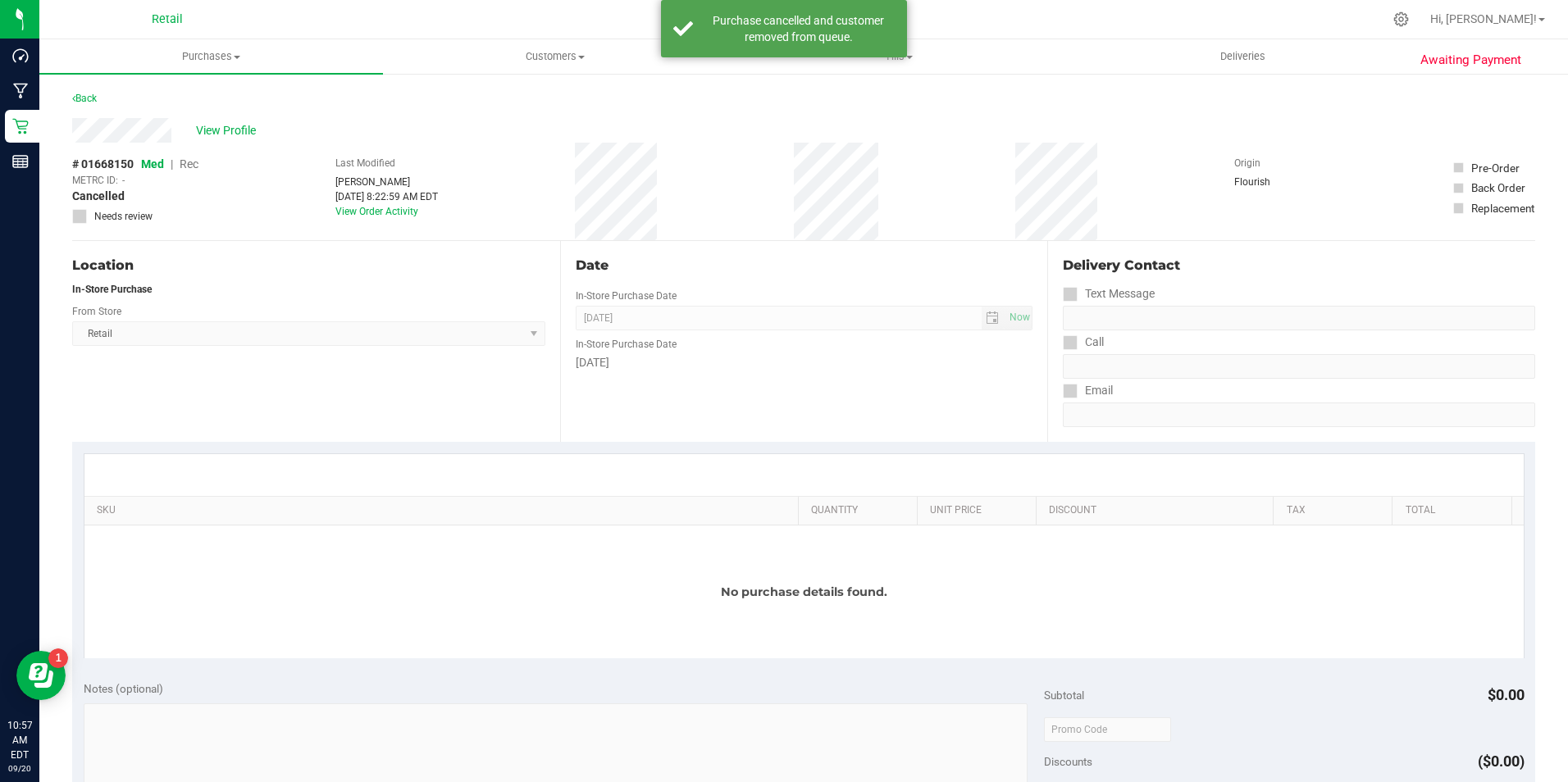
click at [91, 91] on div "Back" at bounding box center [84, 98] width 24 height 20
click at [101, 98] on div "Back" at bounding box center [804, 103] width 1464 height 30
click at [95, 102] on link "Back" at bounding box center [84, 98] width 24 height 11
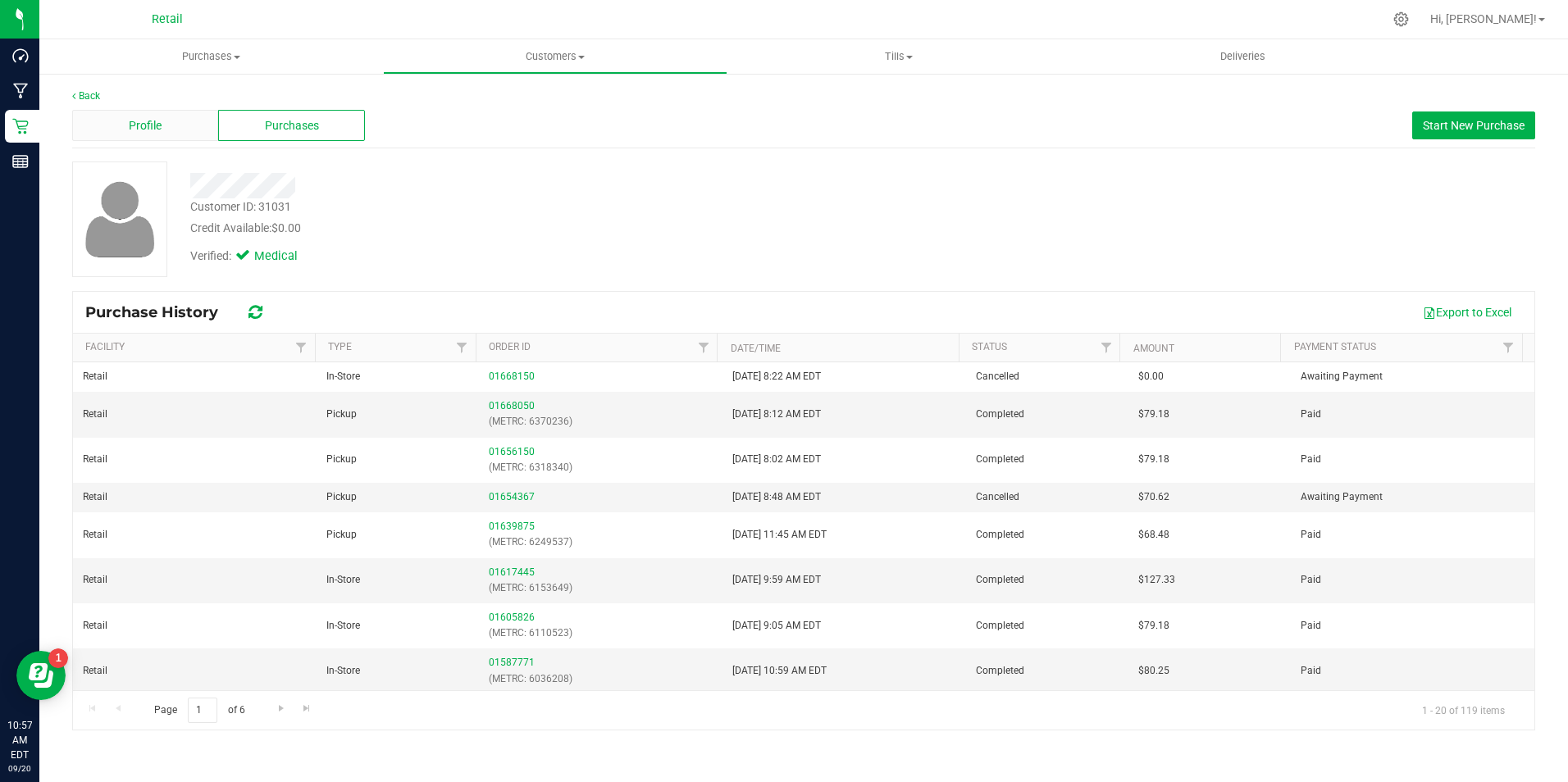
click at [153, 120] on span "Profile" at bounding box center [145, 126] width 33 height 17
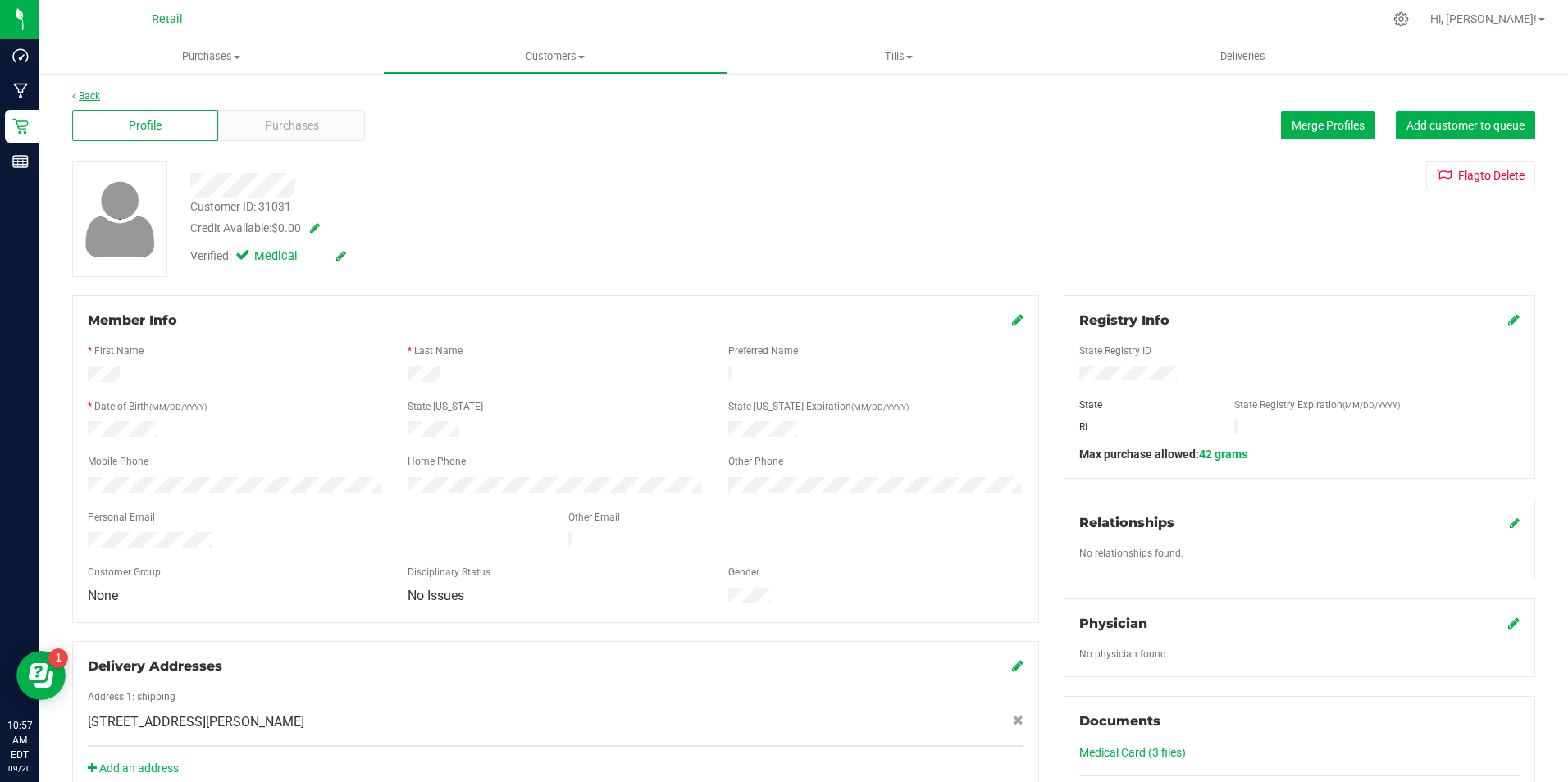
click at [91, 101] on link "Back" at bounding box center [86, 96] width 28 height 11
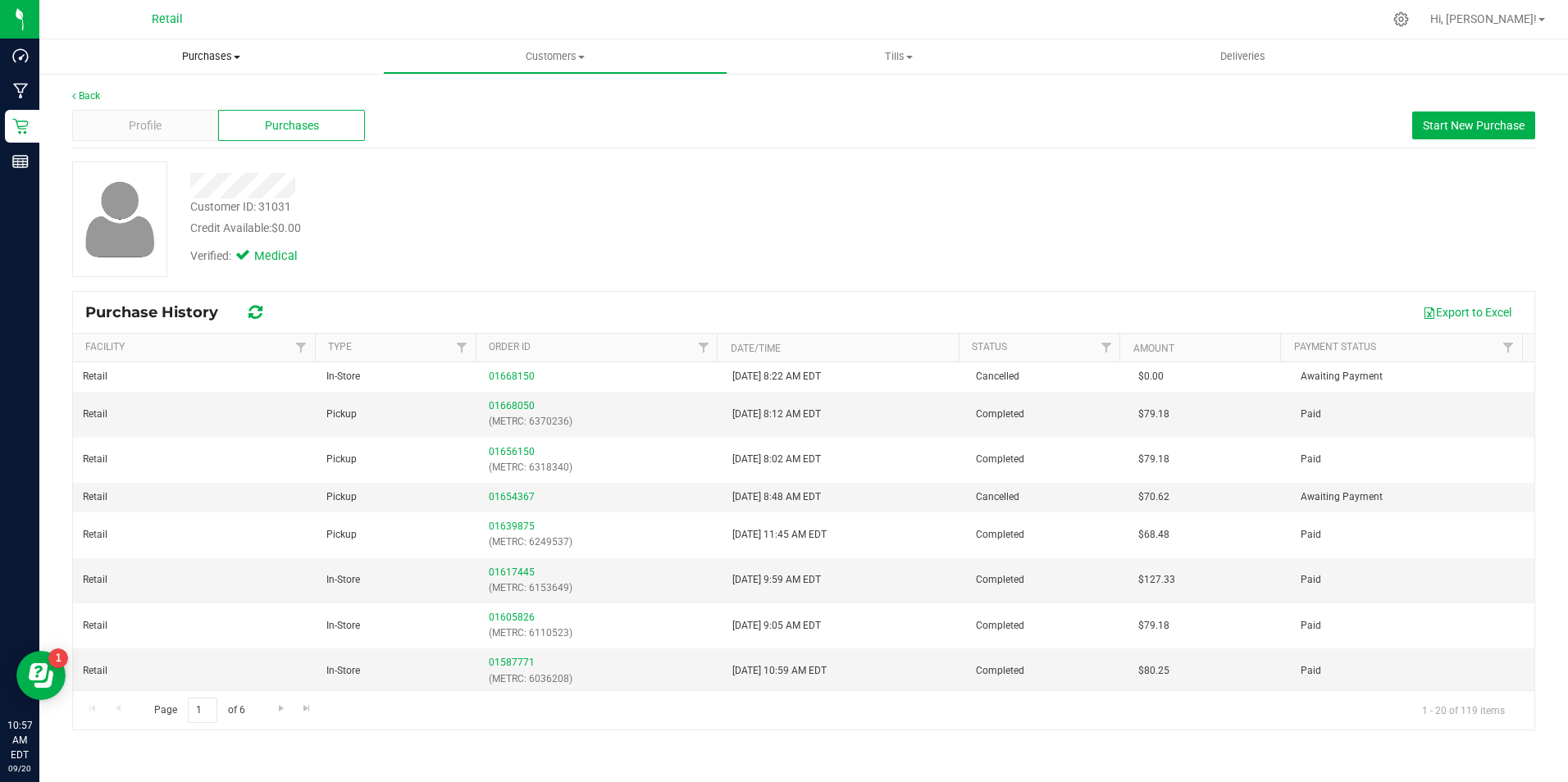
click at [209, 65] on uib-tab-heading "Purchases Summary of purchases Fulfillment All purchases" at bounding box center [210, 56] width 343 height 35
click at [554, 63] on span "Customers" at bounding box center [555, 56] width 342 height 15
click at [161, 133] on span "Profile" at bounding box center [145, 126] width 33 height 17
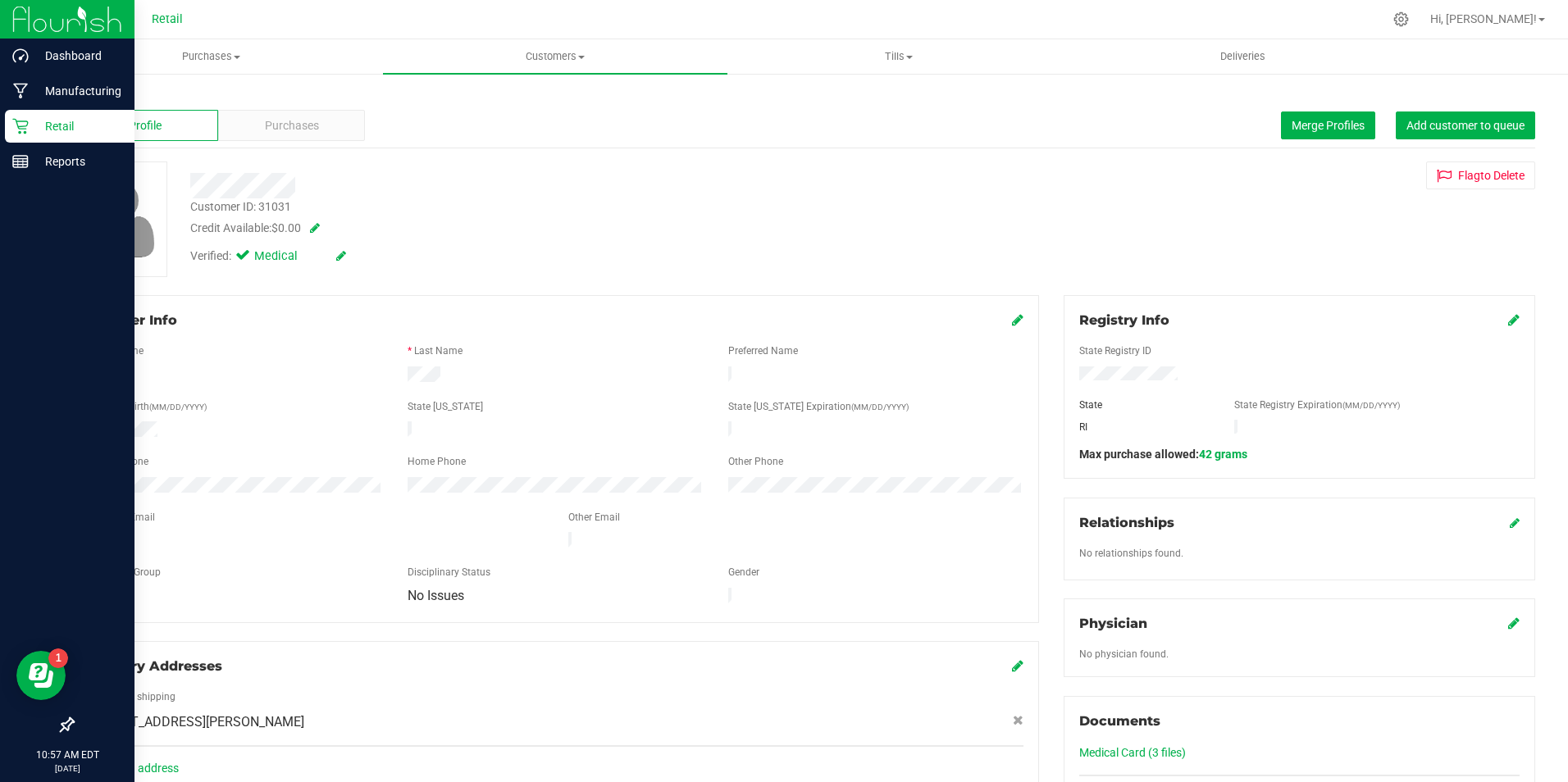
click at [29, 119] on p "Retail" at bounding box center [77, 126] width 98 height 20
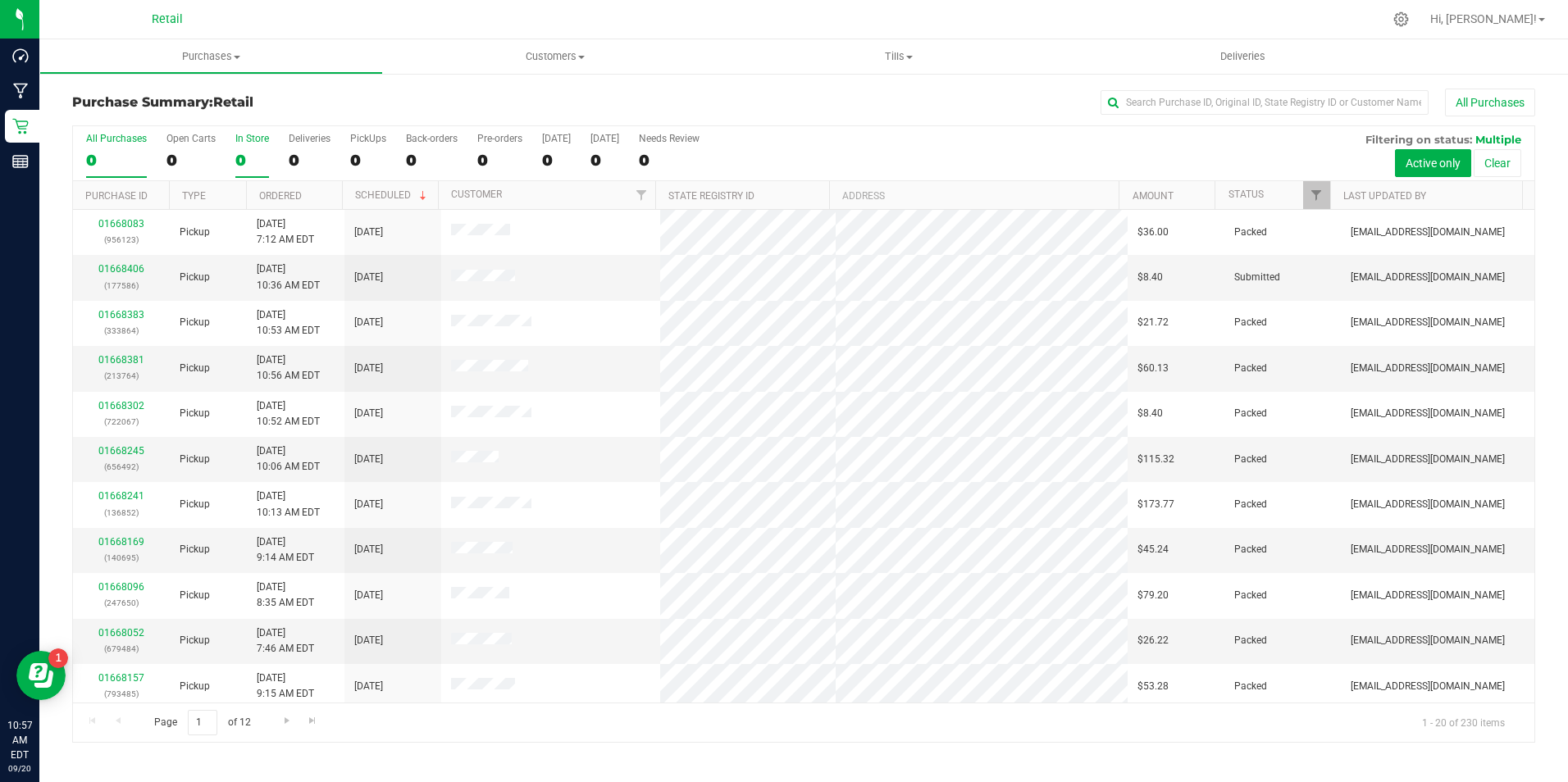
click at [244, 157] on div "0" at bounding box center [252, 161] width 34 height 19
click at [0, 0] on input "In Store 0" at bounding box center [0, 0] width 0 height 0
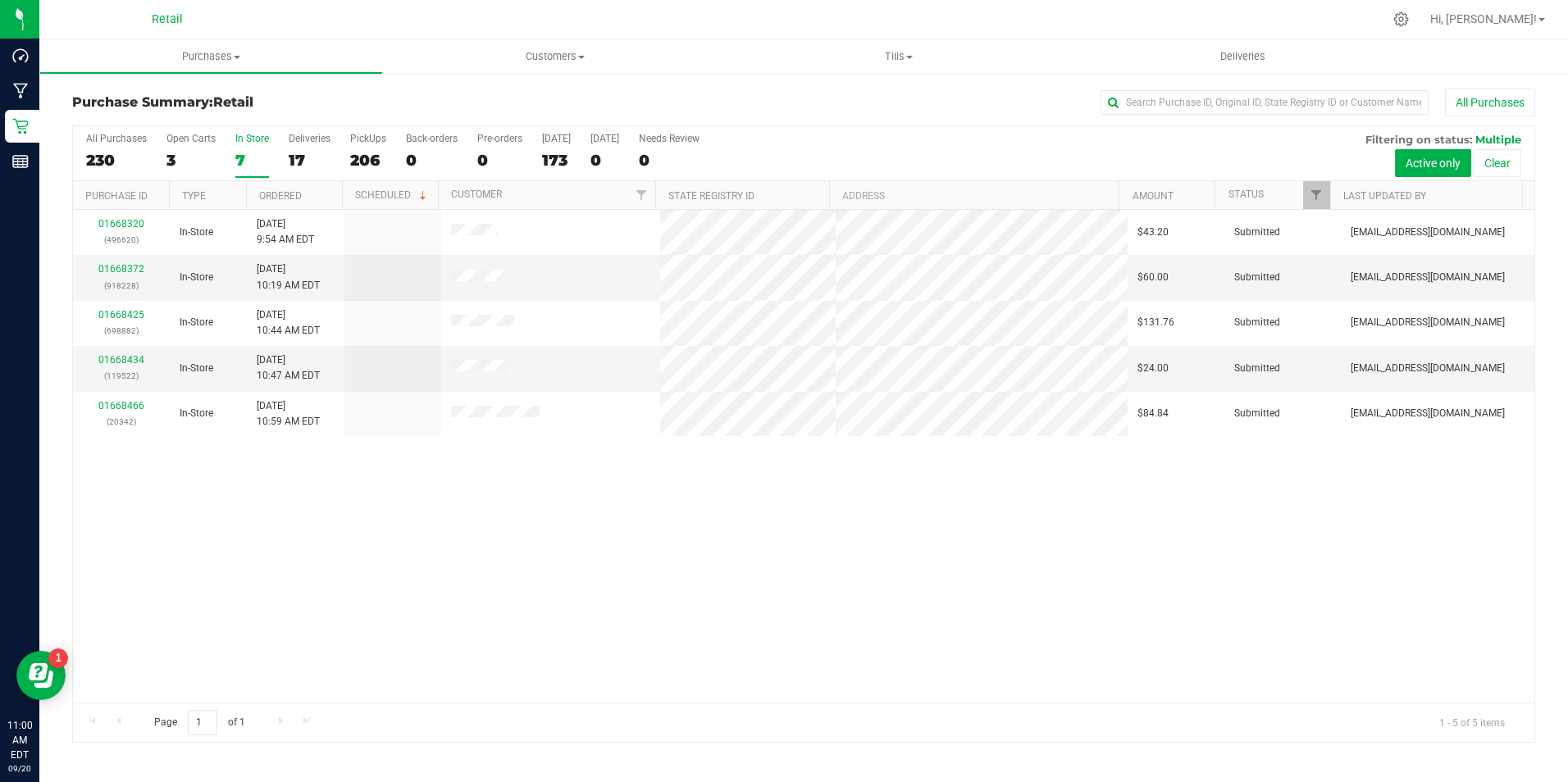
click at [251, 158] on div "7" at bounding box center [252, 161] width 34 height 19
click at [0, 0] on input "In Store 7" at bounding box center [0, 0] width 0 height 0
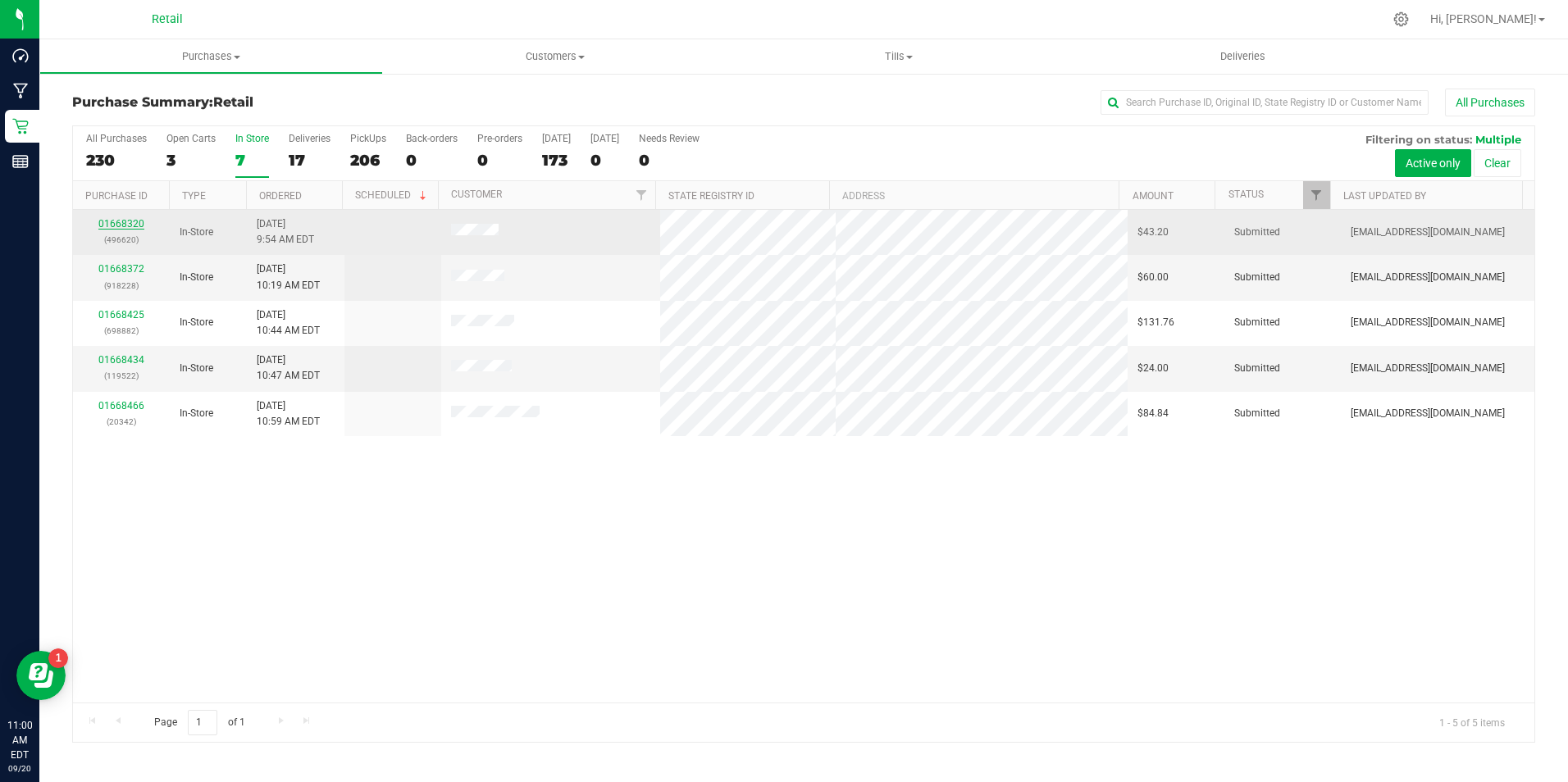
click at [123, 218] on link "01668320" at bounding box center [121, 223] width 46 height 11
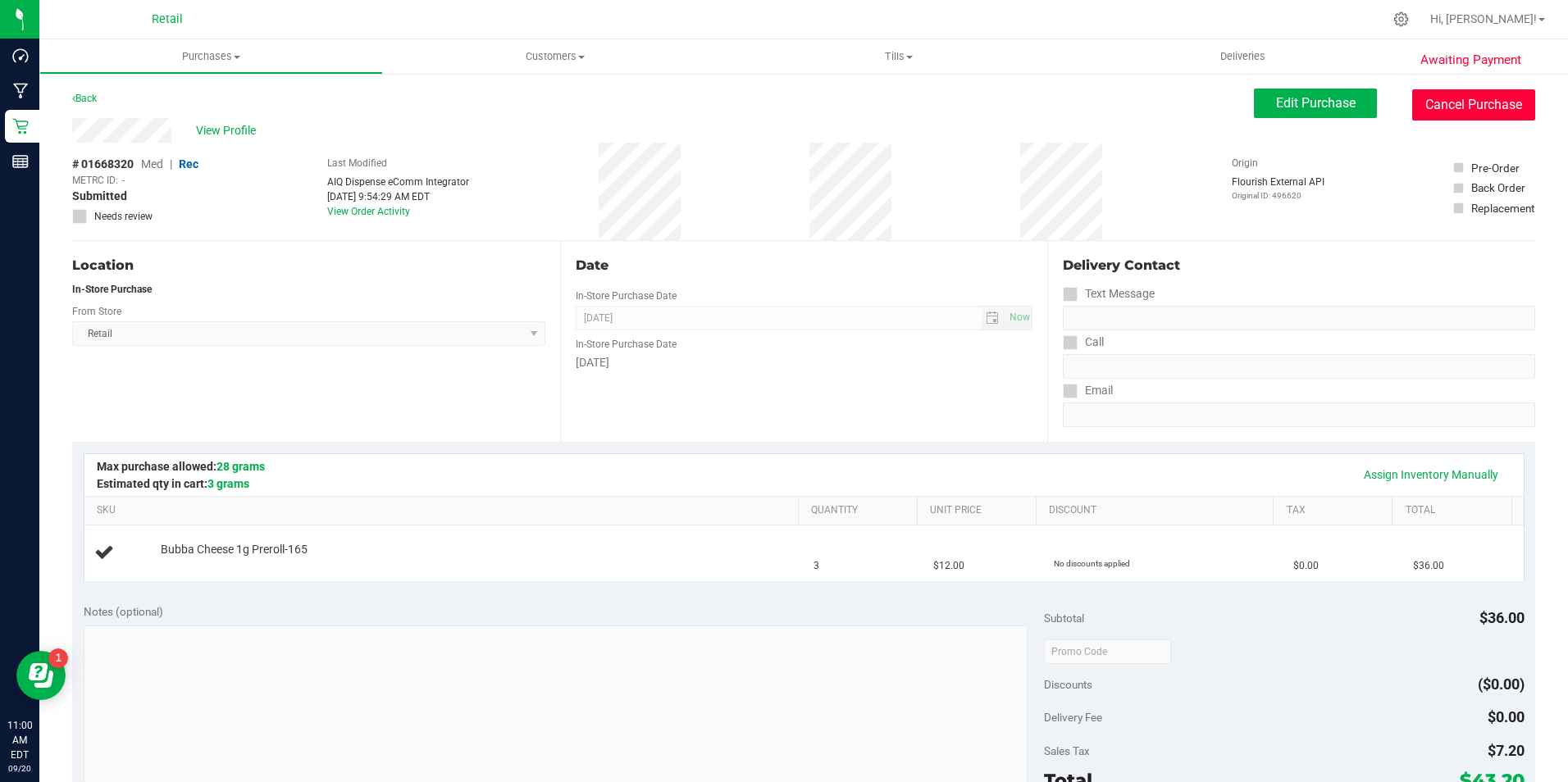
click at [1428, 95] on button "Cancel Purchase" at bounding box center [1474, 105] width 123 height 31
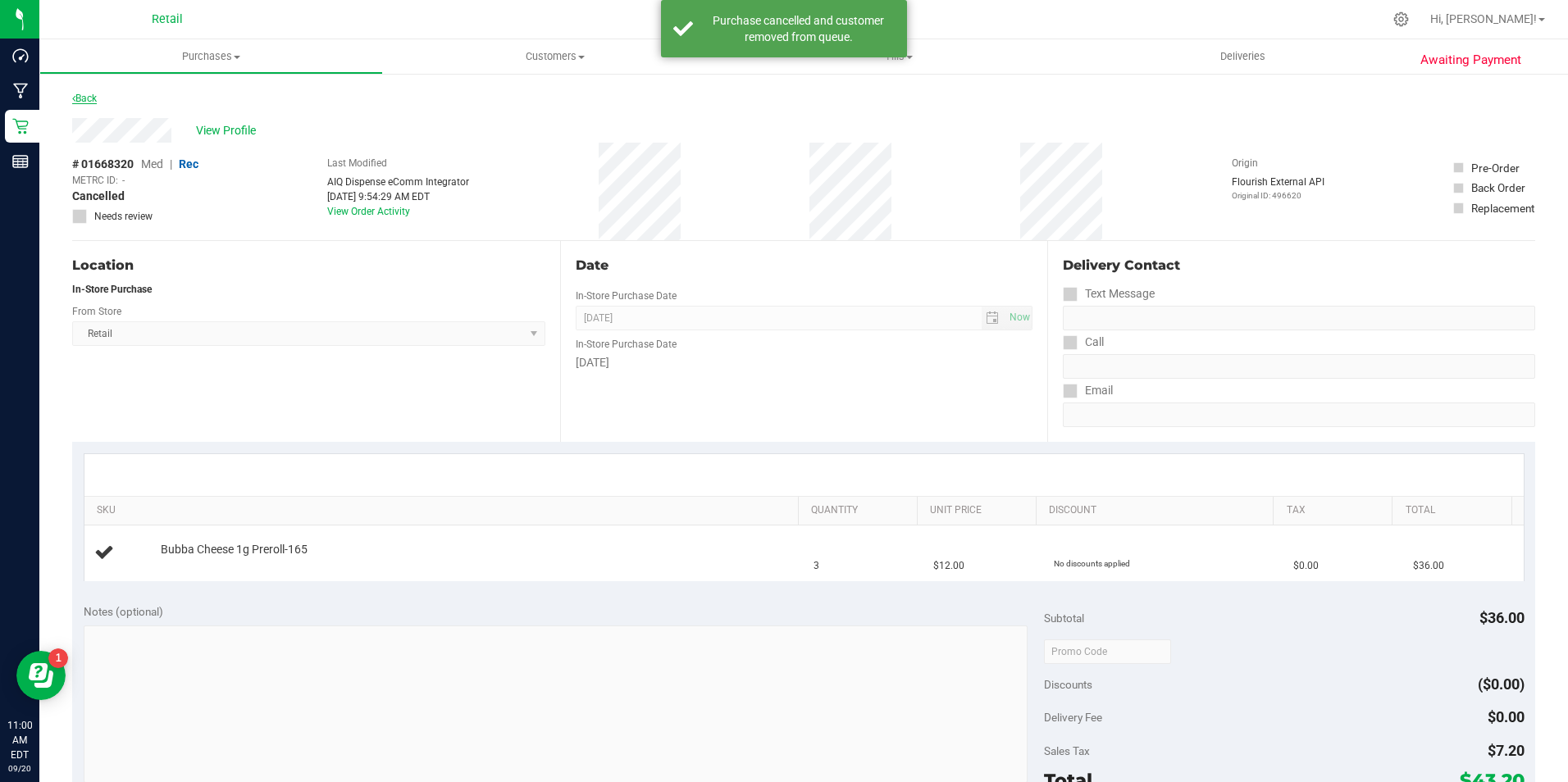
click at [84, 97] on link "Back" at bounding box center [84, 98] width 24 height 11
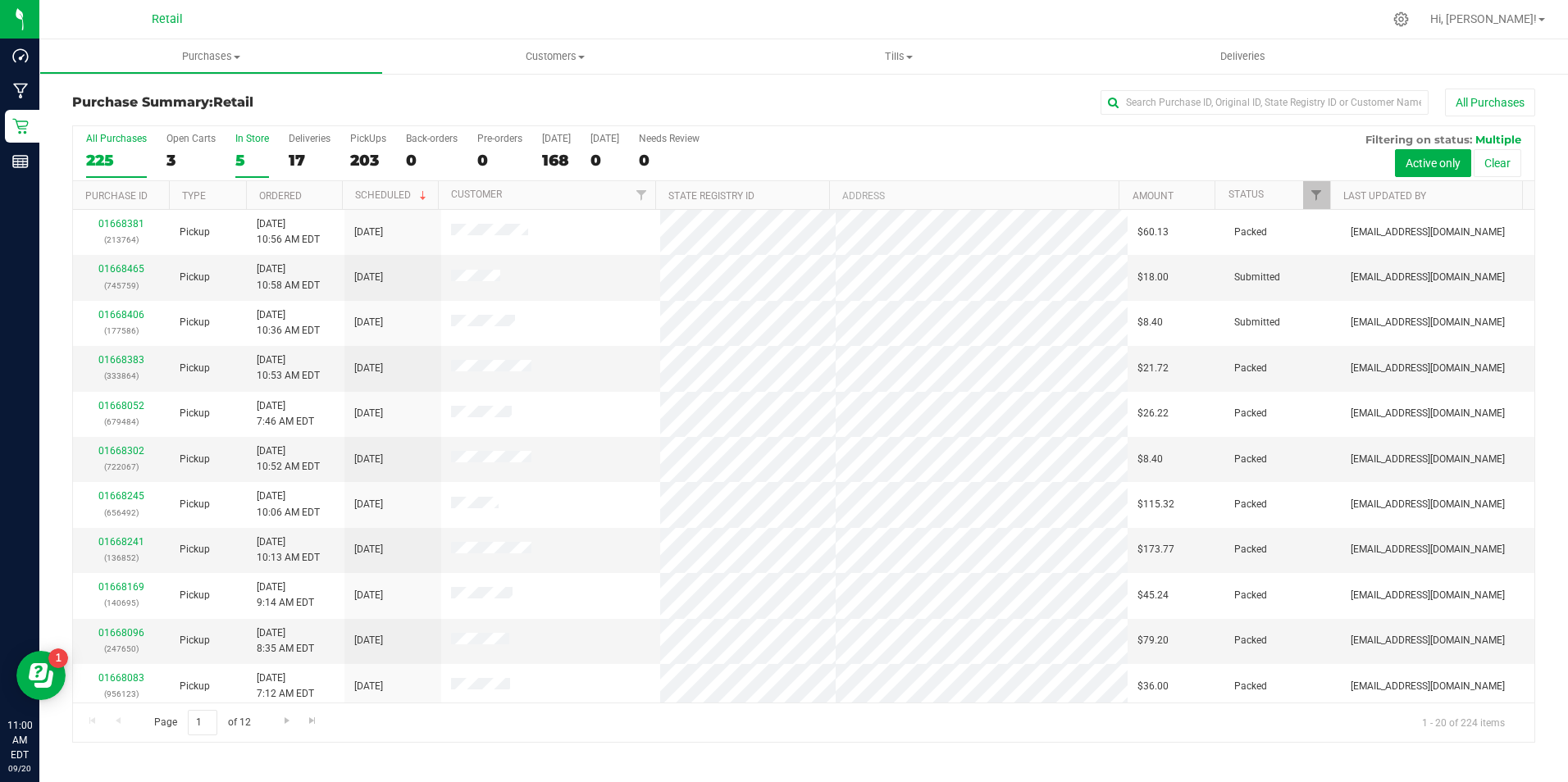
click at [236, 151] on div "5" at bounding box center [252, 161] width 34 height 19
click at [0, 0] on input "In Store 5" at bounding box center [0, 0] width 0 height 0
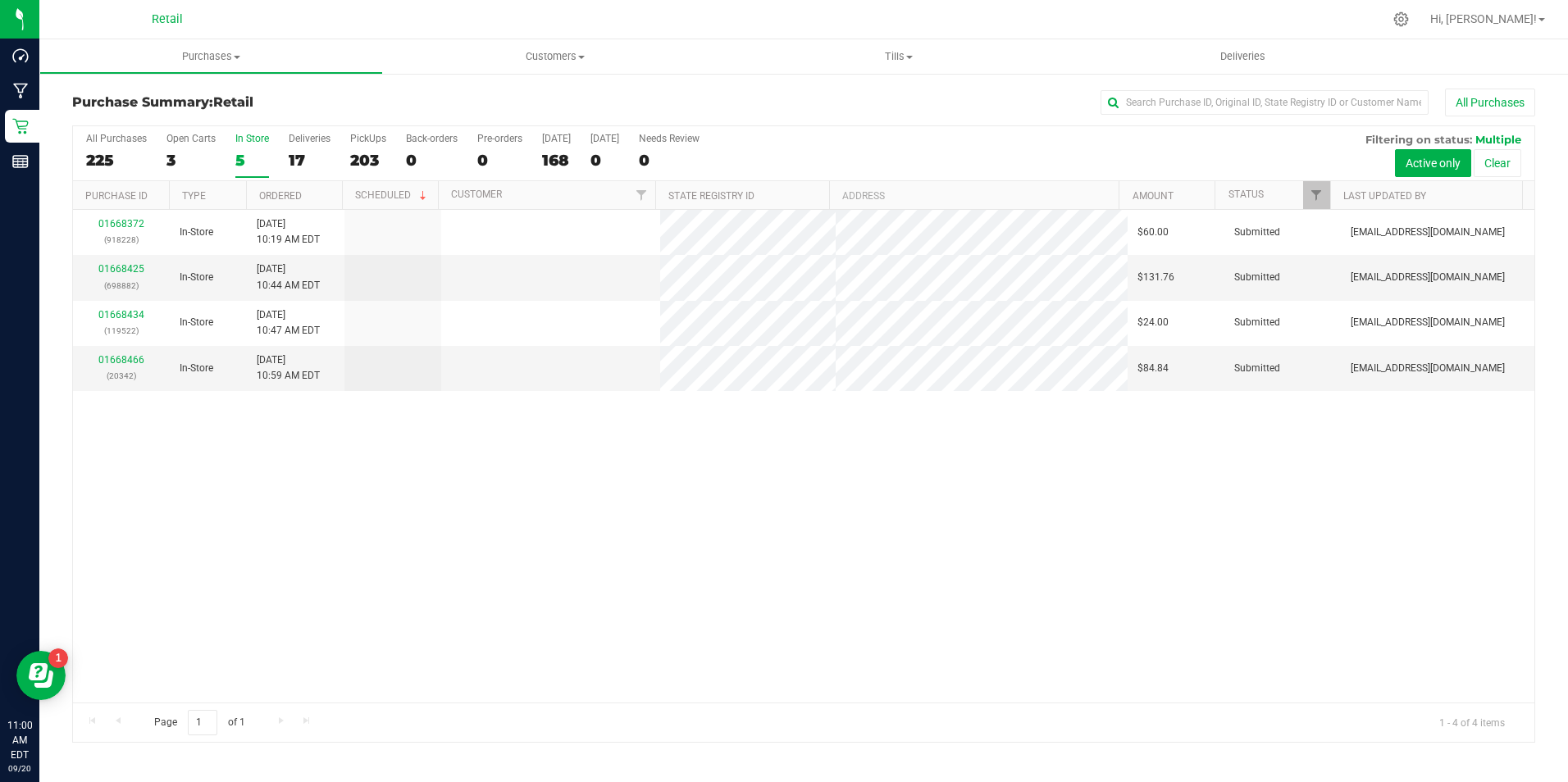
click at [236, 151] on div "5" at bounding box center [252, 161] width 34 height 19
click at [0, 0] on input "In Store 5" at bounding box center [0, 0] width 0 height 0
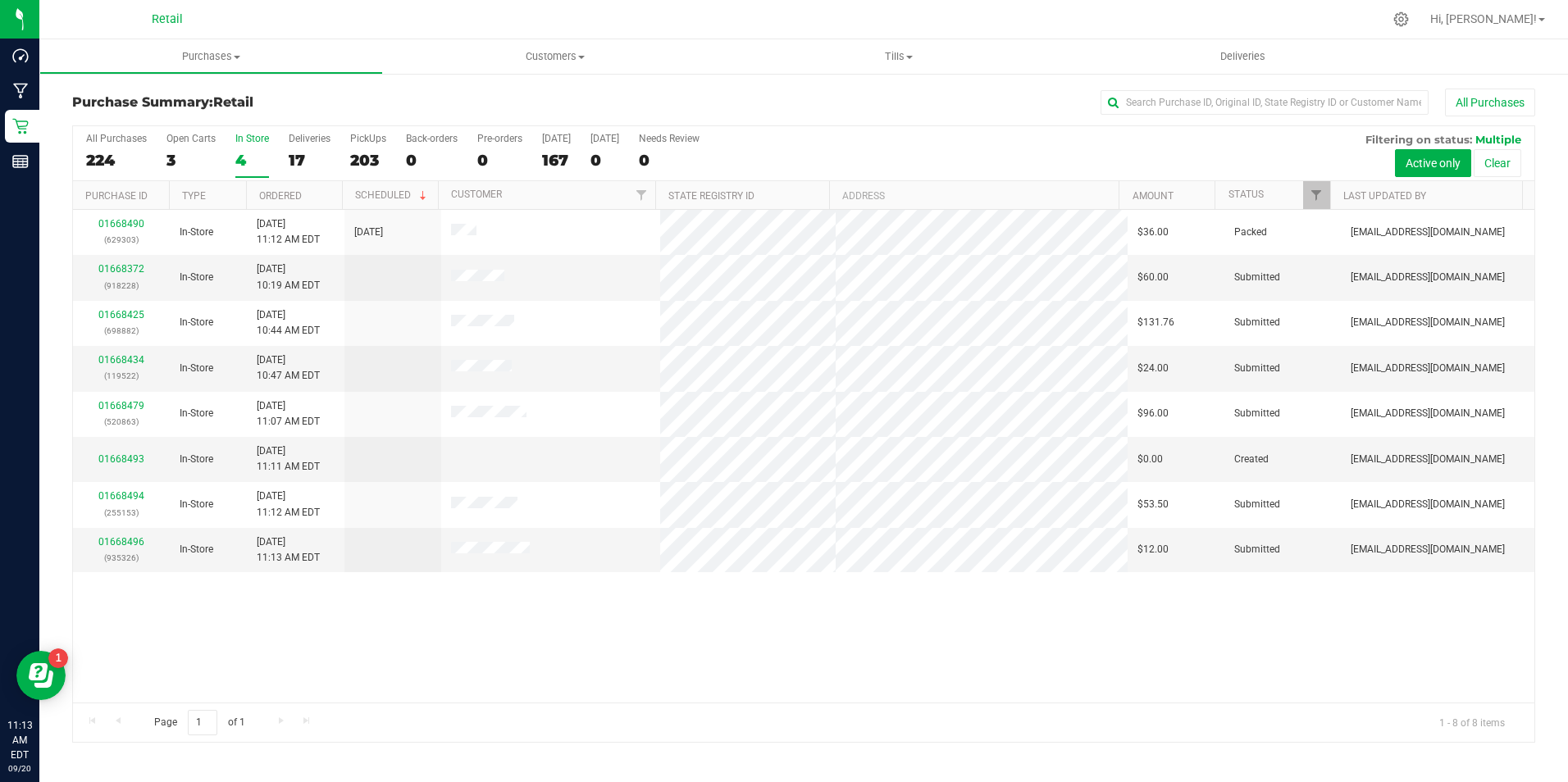
click at [240, 149] on label "In Store 4" at bounding box center [252, 156] width 34 height 45
click at [130, 455] on link "01668493" at bounding box center [121, 459] width 46 height 11
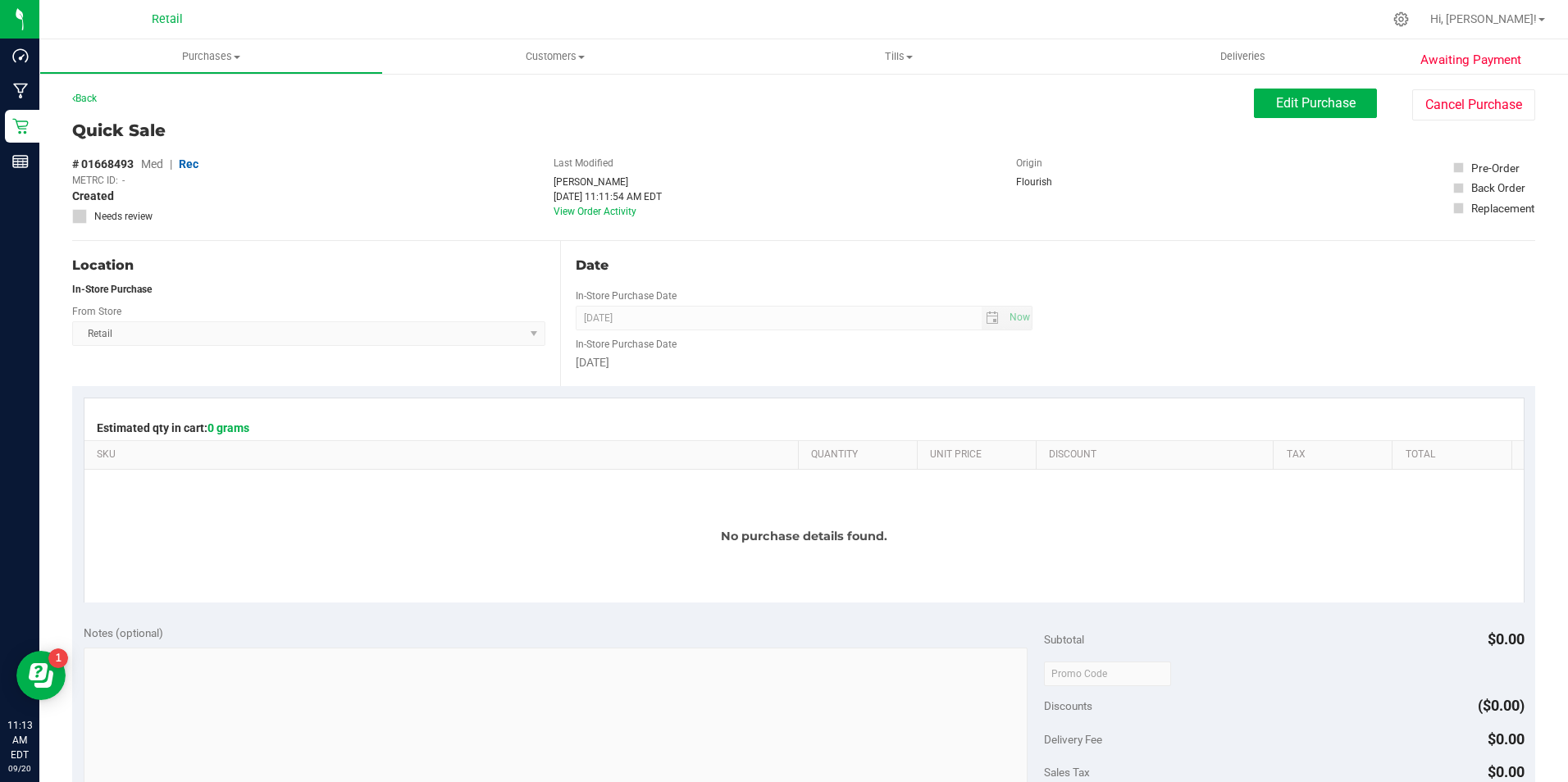
click at [1453, 88] on div "Awaiting Payment Back Edit Purchase Cancel Purchase Quick Sale # 01668493 Med |…" at bounding box center [803, 698] width 1529 height 1252
click at [1453, 103] on button "Cancel Purchase" at bounding box center [1474, 105] width 123 height 31
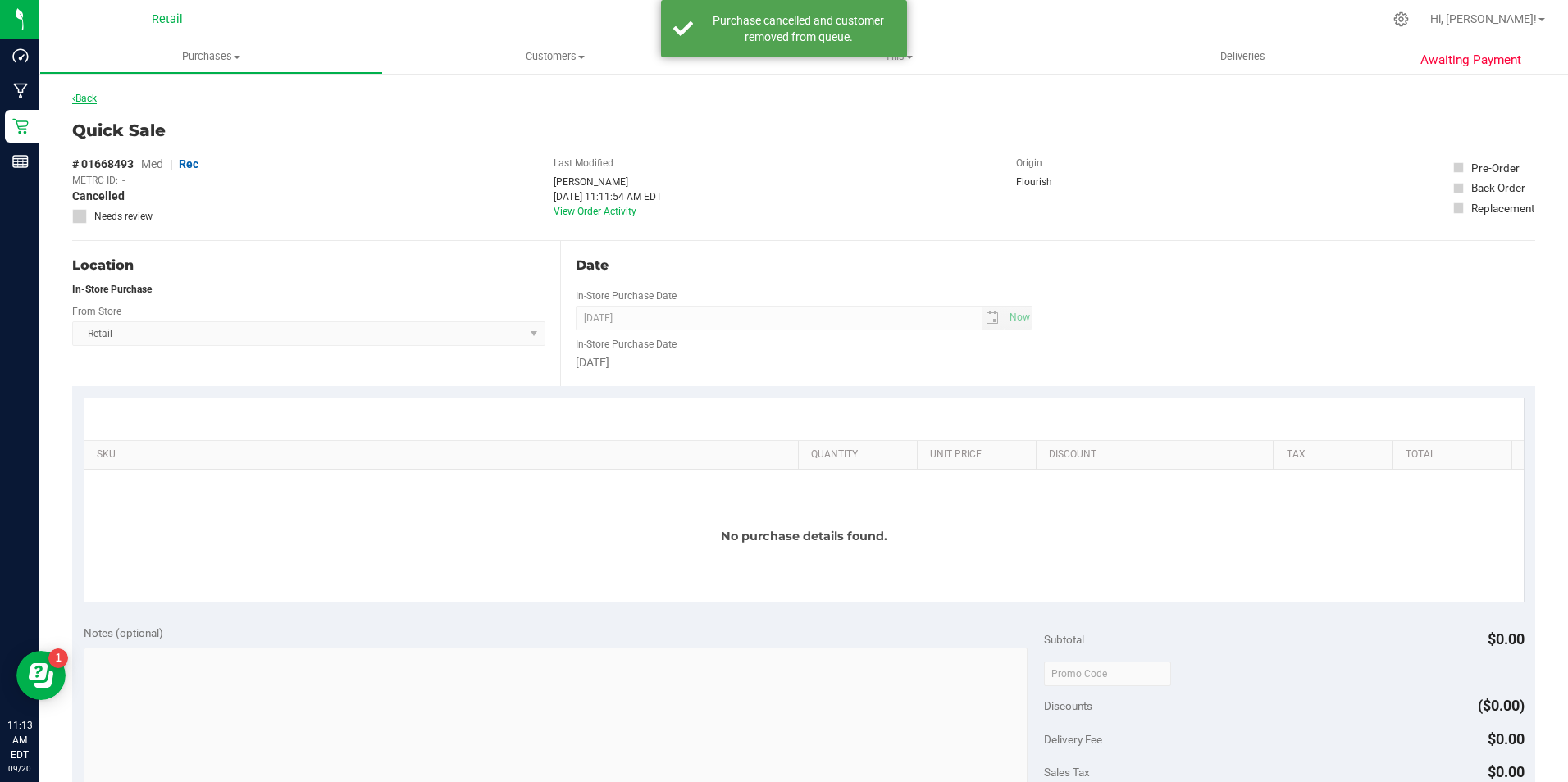
click at [90, 102] on link "Back" at bounding box center [84, 98] width 24 height 11
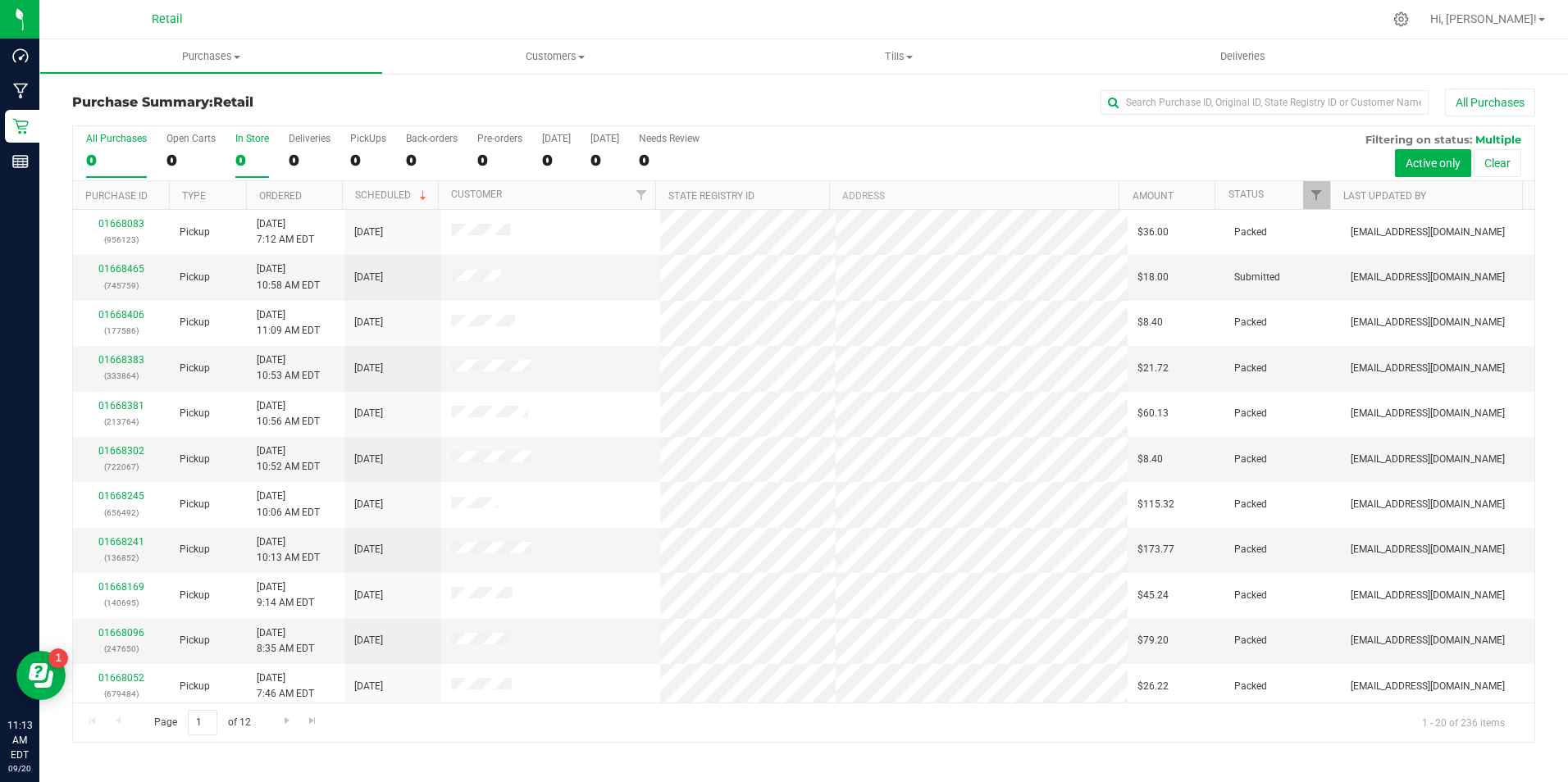
click at [246, 156] on div "0" at bounding box center [252, 161] width 34 height 19
click at [0, 0] on input "In Store 0" at bounding box center [0, 0] width 0 height 0
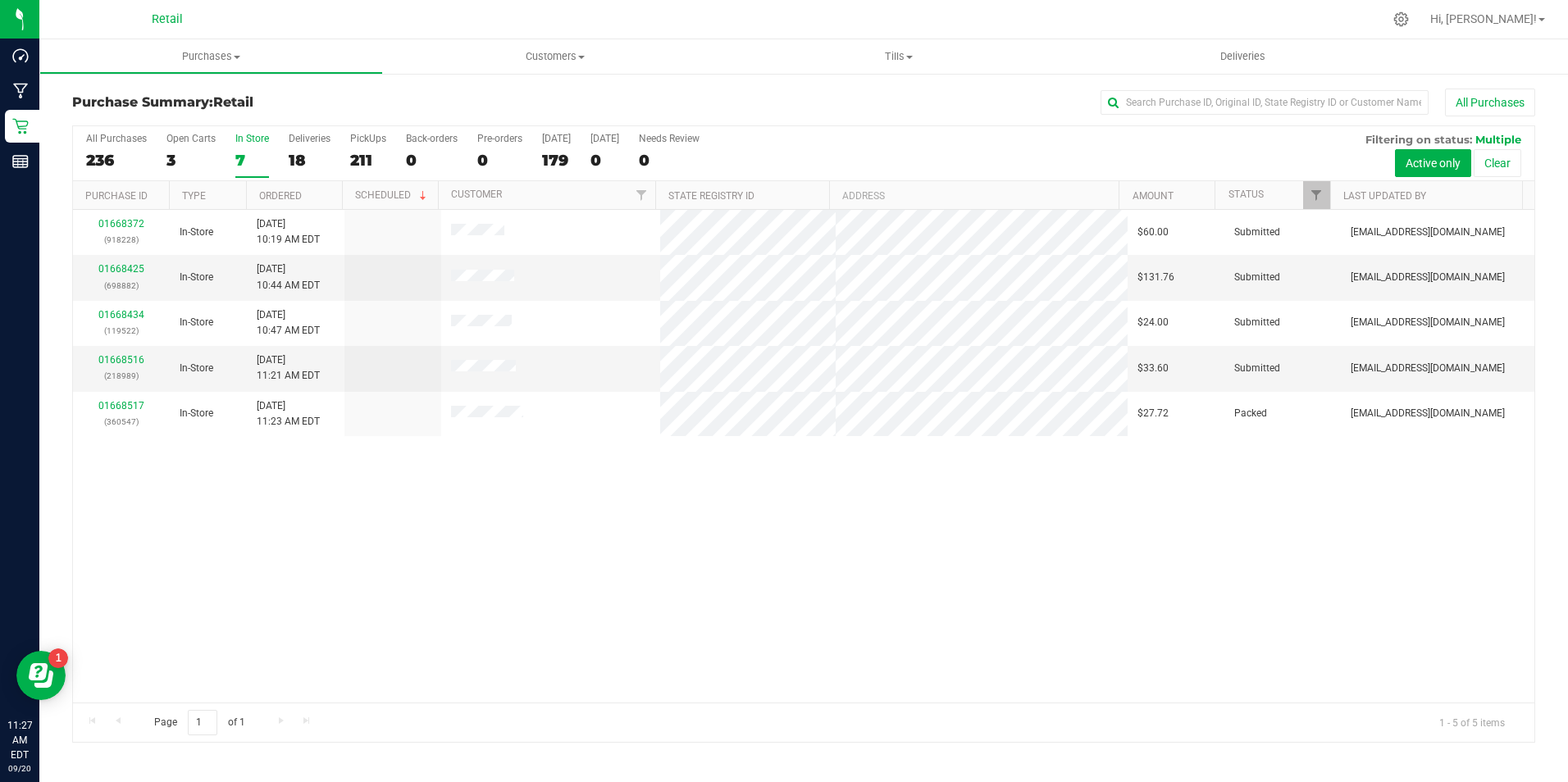
click at [250, 154] on div "7" at bounding box center [252, 161] width 34 height 19
click at [0, 0] on input "In Store 7" at bounding box center [0, 0] width 0 height 0
click at [250, 154] on div "7" at bounding box center [252, 161] width 34 height 19
click at [0, 0] on input "In Store 7" at bounding box center [0, 0] width 0 height 0
click at [118, 270] on link "01668425" at bounding box center [121, 268] width 46 height 11
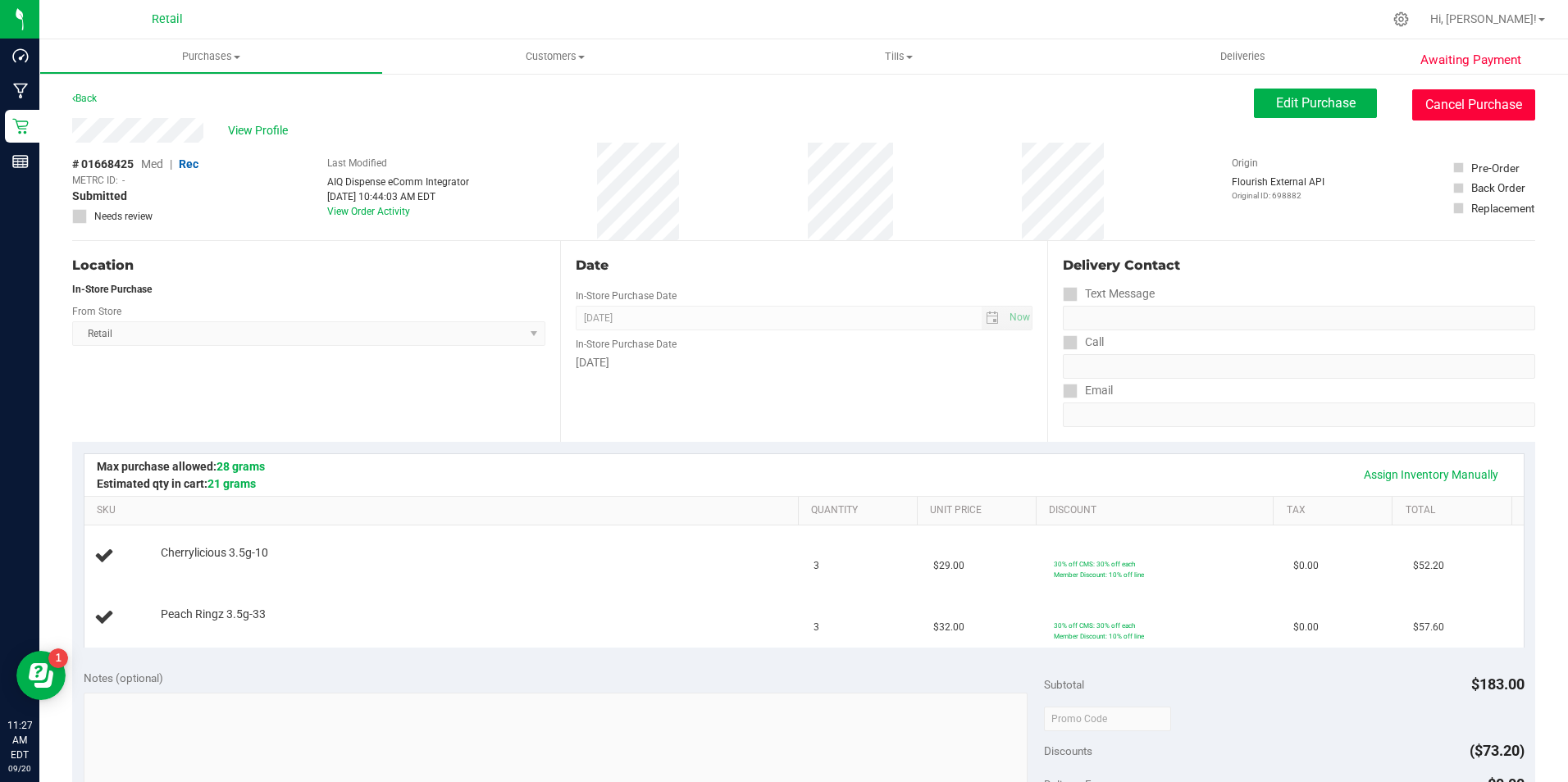
click at [1479, 95] on button "Cancel Purchase" at bounding box center [1474, 105] width 123 height 31
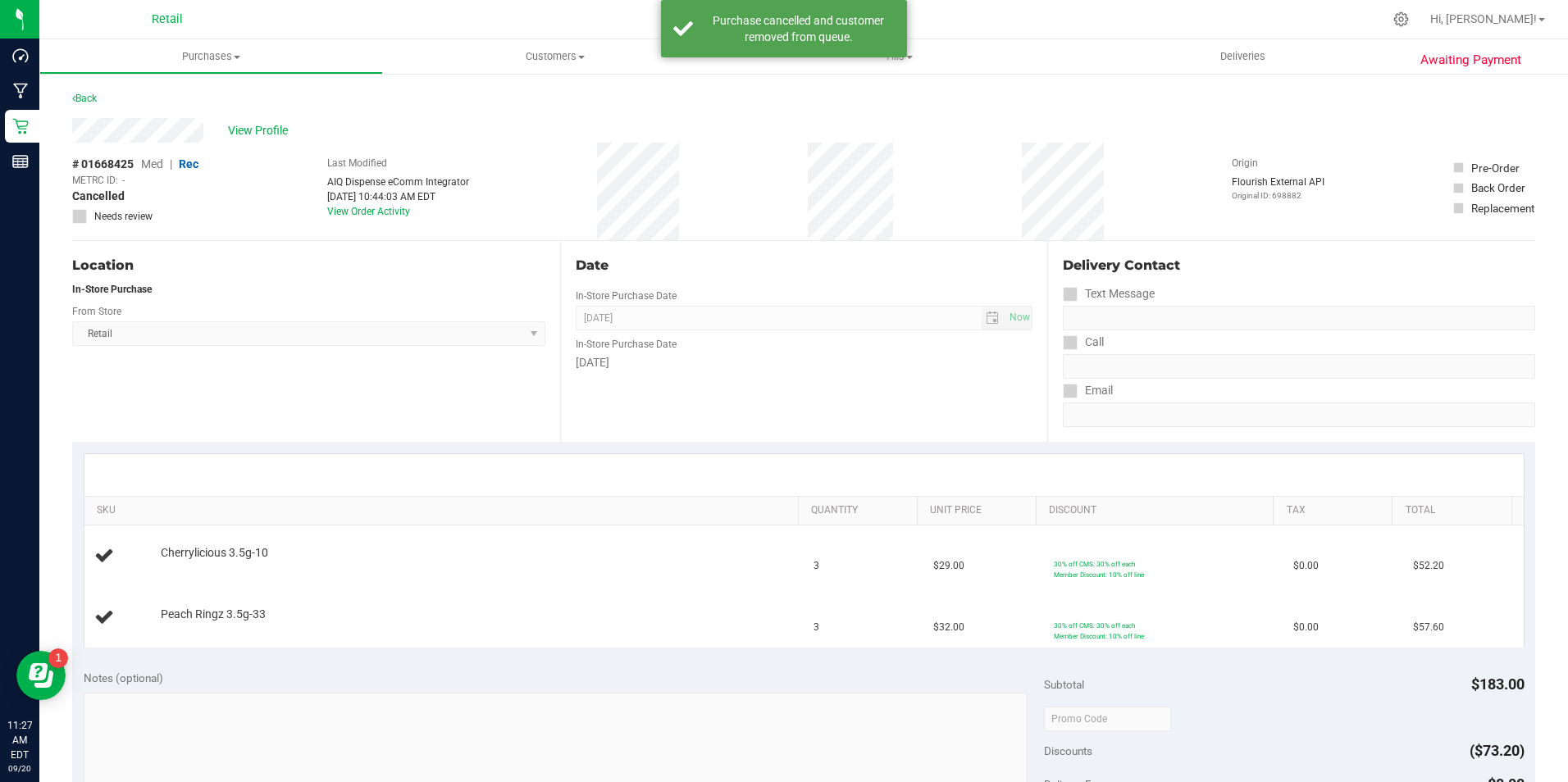
click at [264, 120] on div "View Profile" at bounding box center [804, 130] width 1464 height 24
click at [260, 123] on span "View Profile" at bounding box center [260, 131] width 65 height 17
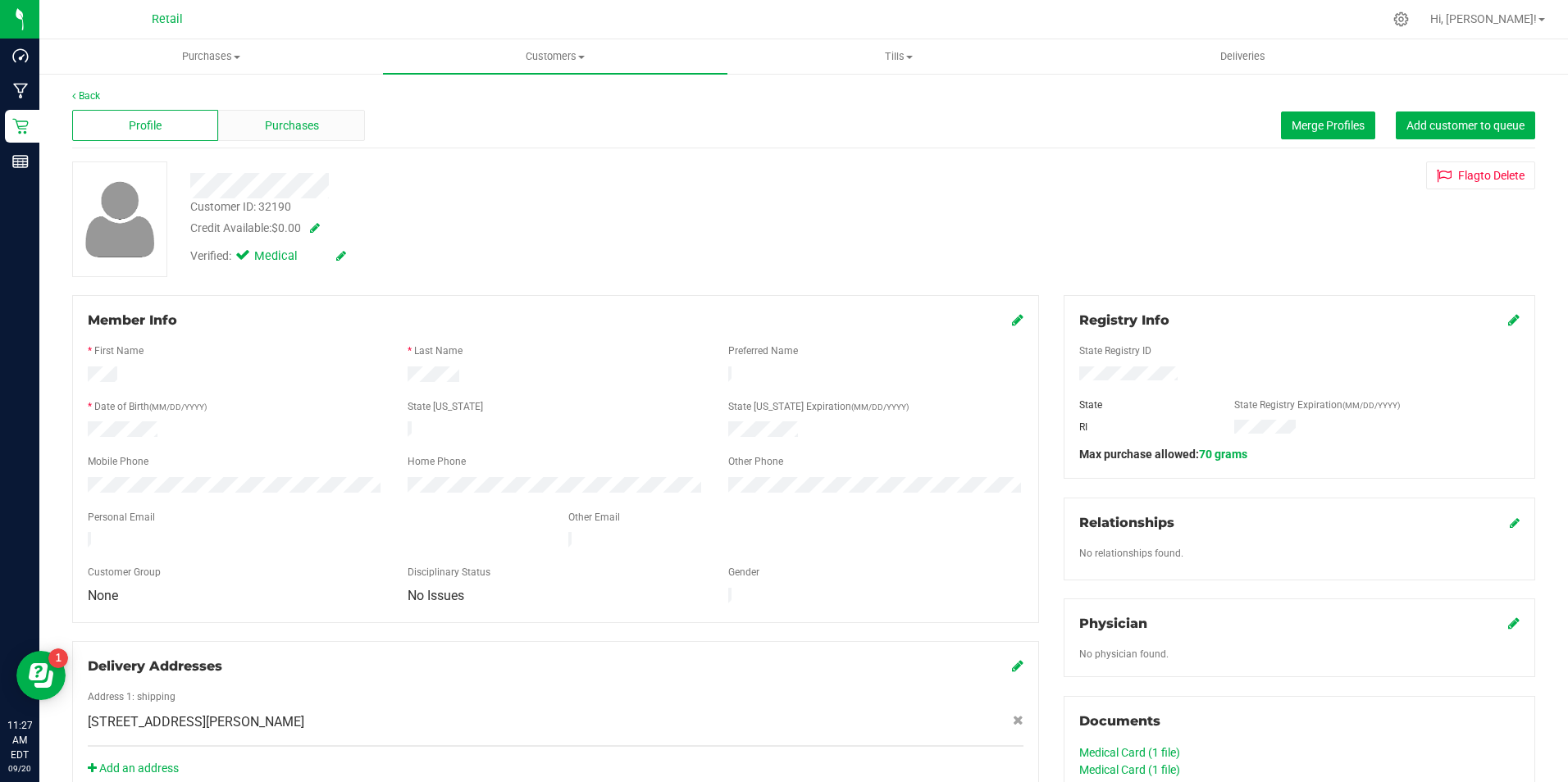
click at [299, 124] on span "Purchases" at bounding box center [292, 126] width 54 height 17
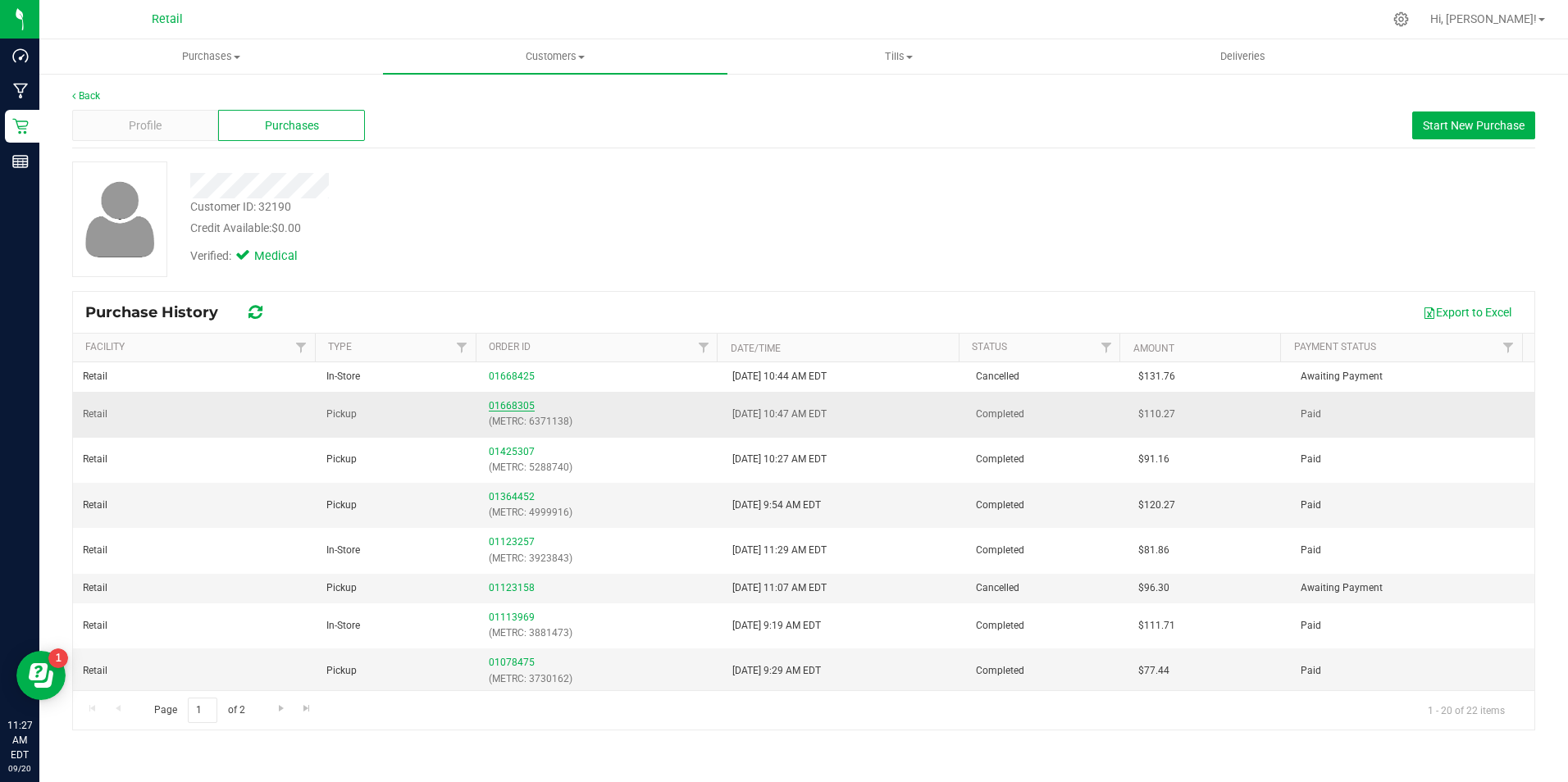
click at [494, 401] on link "01668305" at bounding box center [511, 406] width 46 height 11
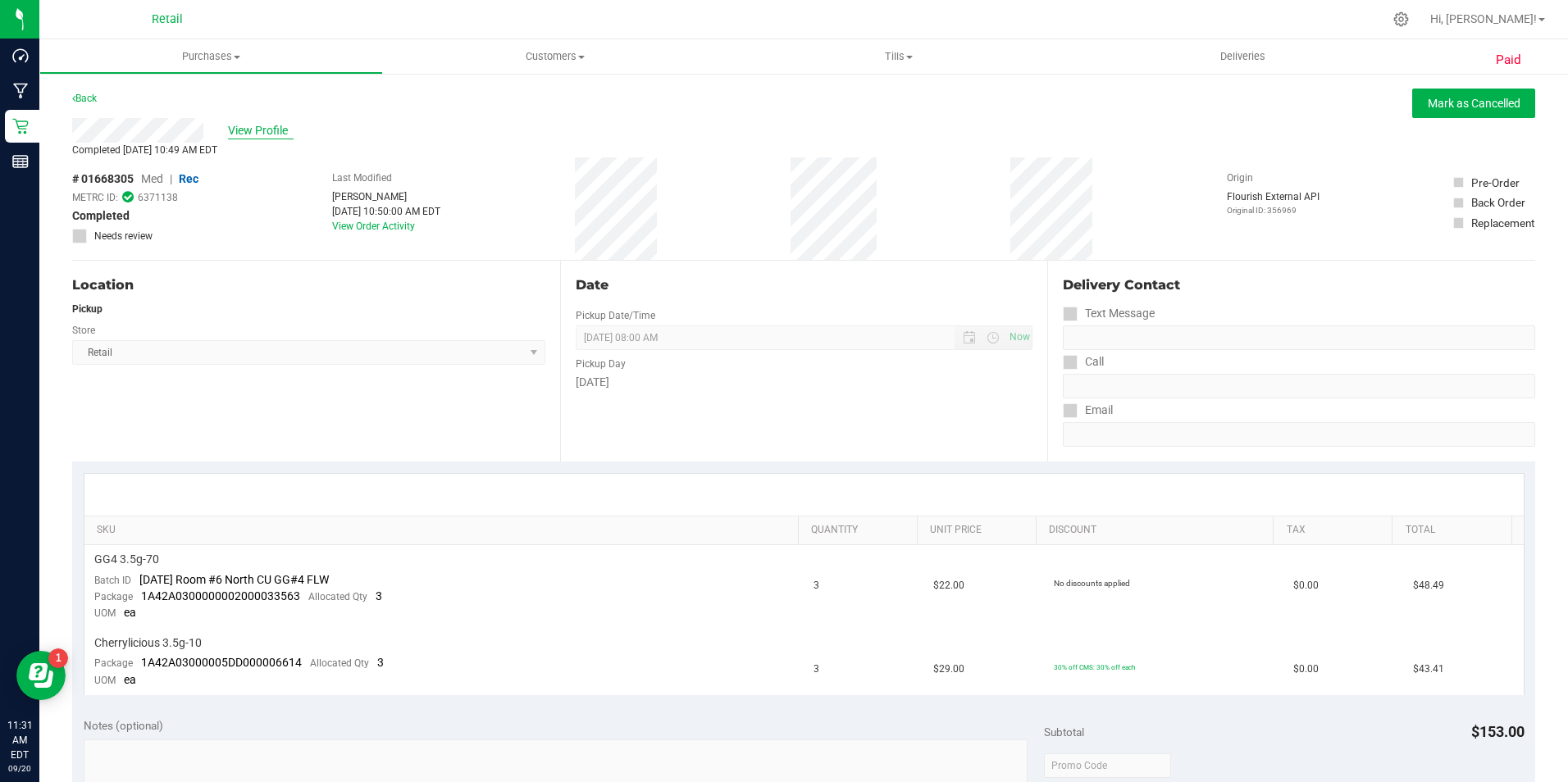
click at [234, 131] on span "View Profile" at bounding box center [260, 131] width 65 height 17
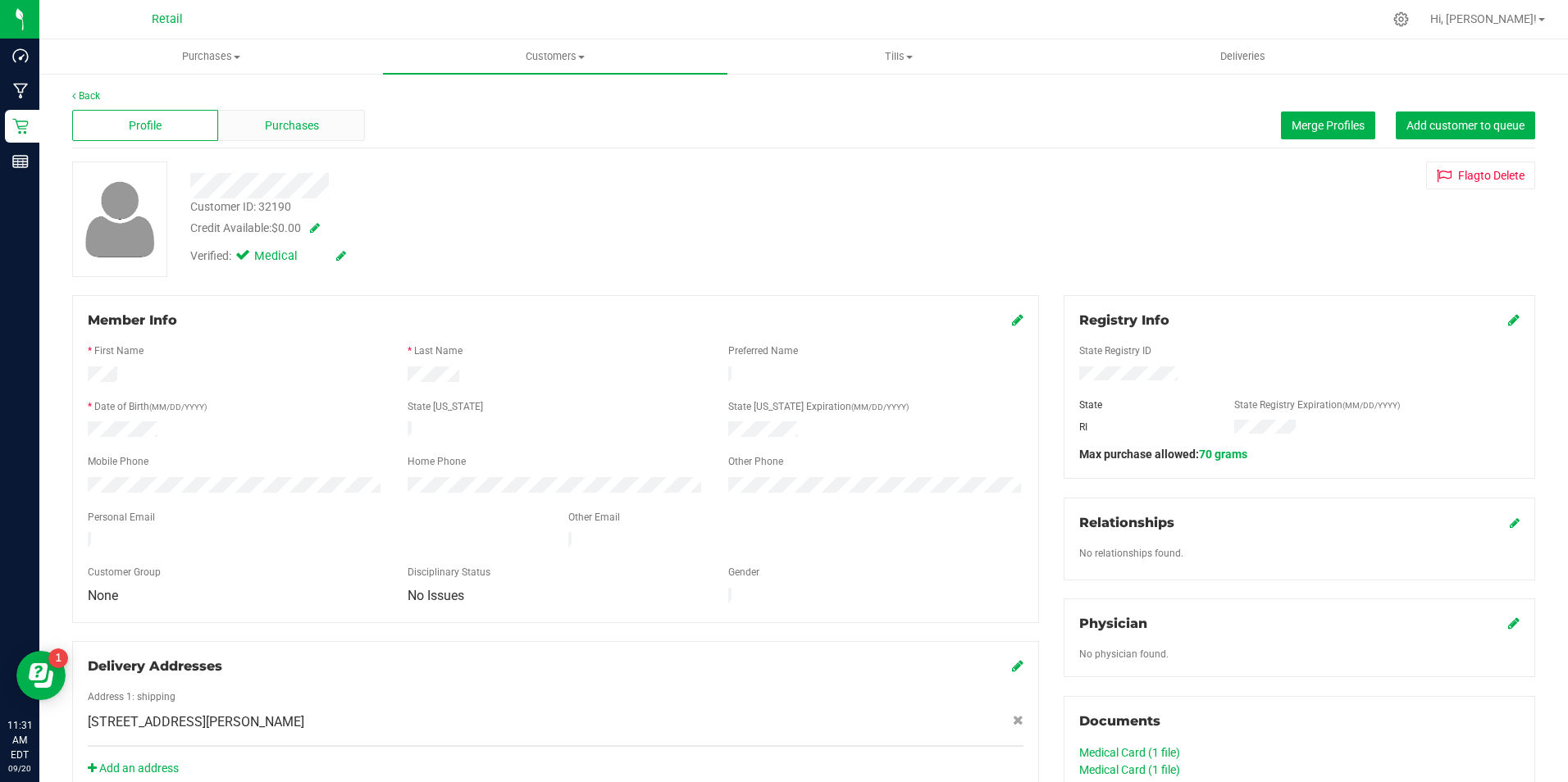
click at [321, 109] on div "Purchases" at bounding box center [291, 125] width 146 height 31
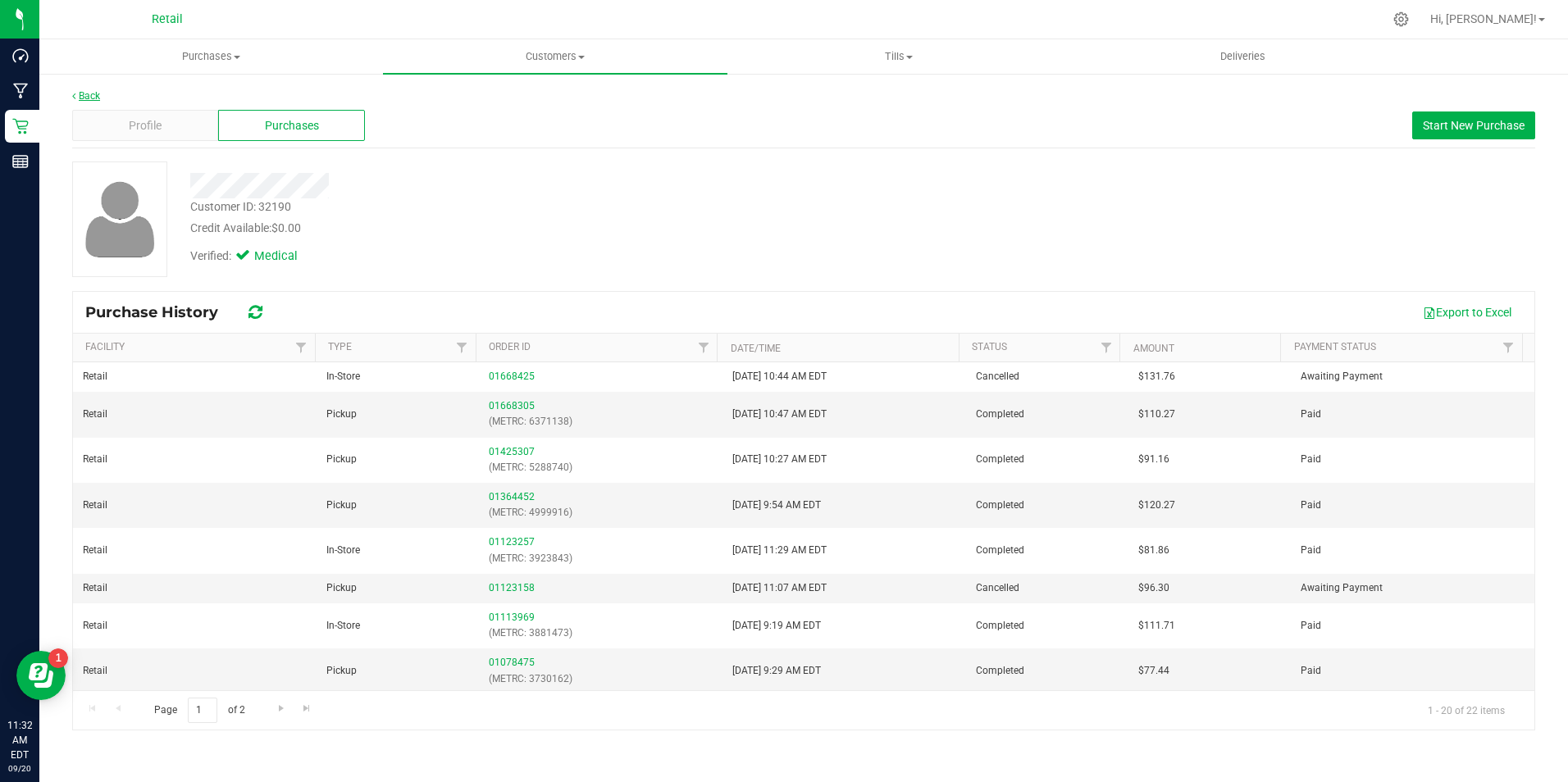
click at [96, 92] on link "Back" at bounding box center [86, 96] width 28 height 11
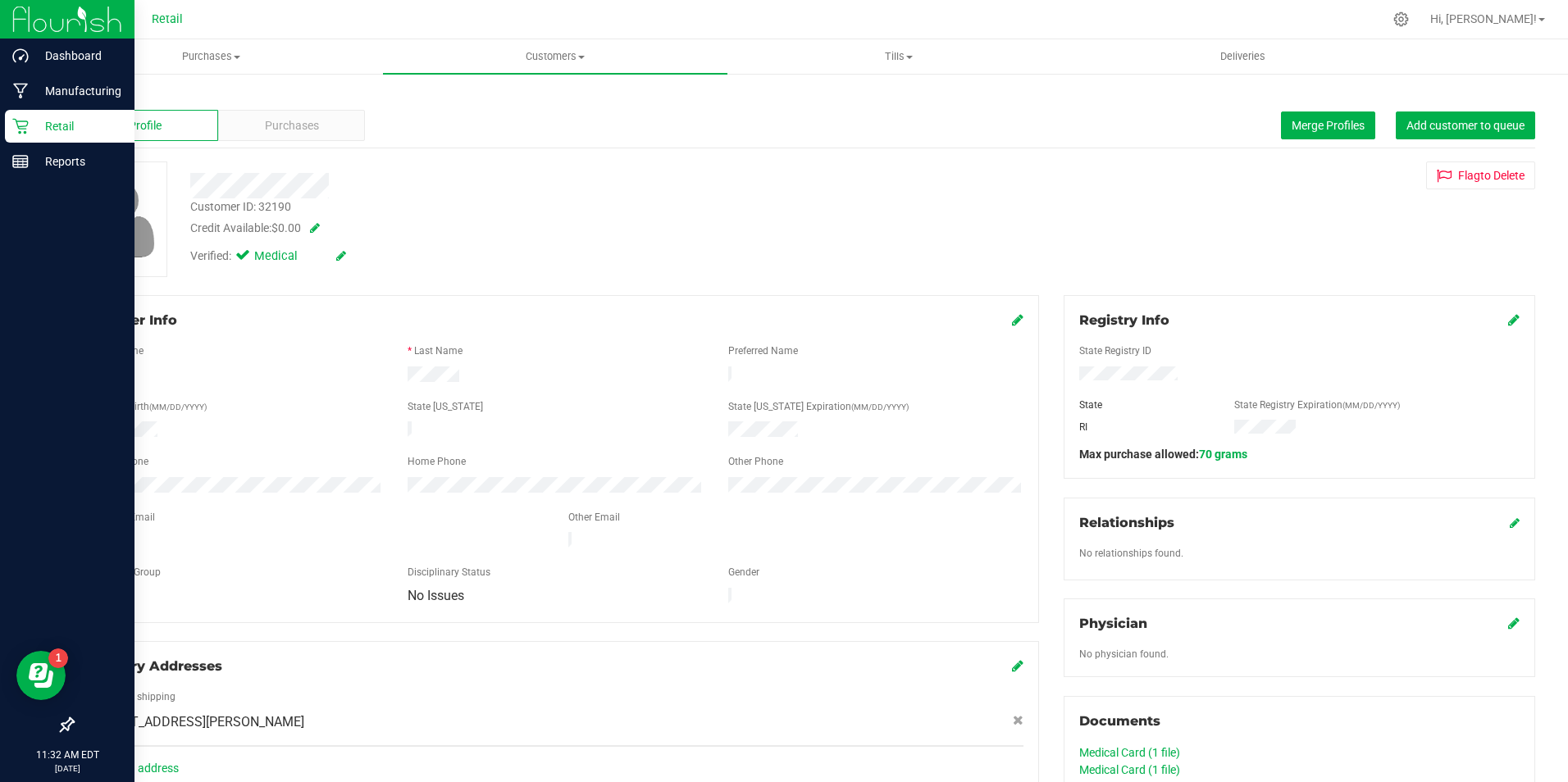
click at [22, 124] on icon at bounding box center [20, 126] width 17 height 17
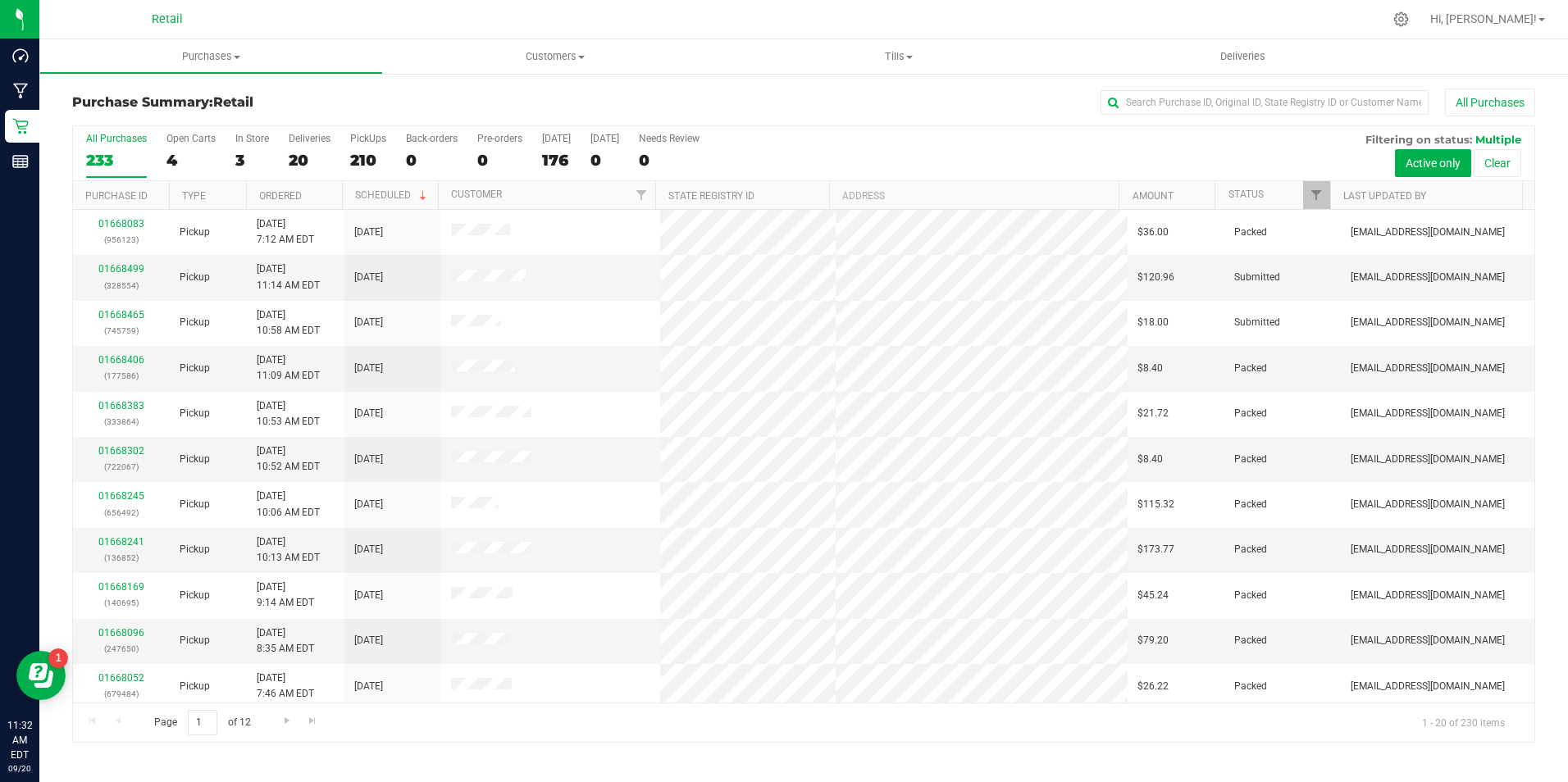
click at [231, 160] on div "All Purchases 233 Open Carts 4 In Store 3 Deliveries 20 PickUps 210 Back-orders…" at bounding box center [804, 153] width 1462 height 55
click at [232, 161] on div "All Purchases 233 Open Carts 4 In Store 3 Deliveries 20 PickUps 210 Back-orders…" at bounding box center [804, 153] width 1462 height 55
click at [240, 161] on div "3" at bounding box center [252, 161] width 34 height 19
click at [0, 0] on input "In Store 3" at bounding box center [0, 0] width 0 height 0
